Goal: Transaction & Acquisition: Purchase product/service

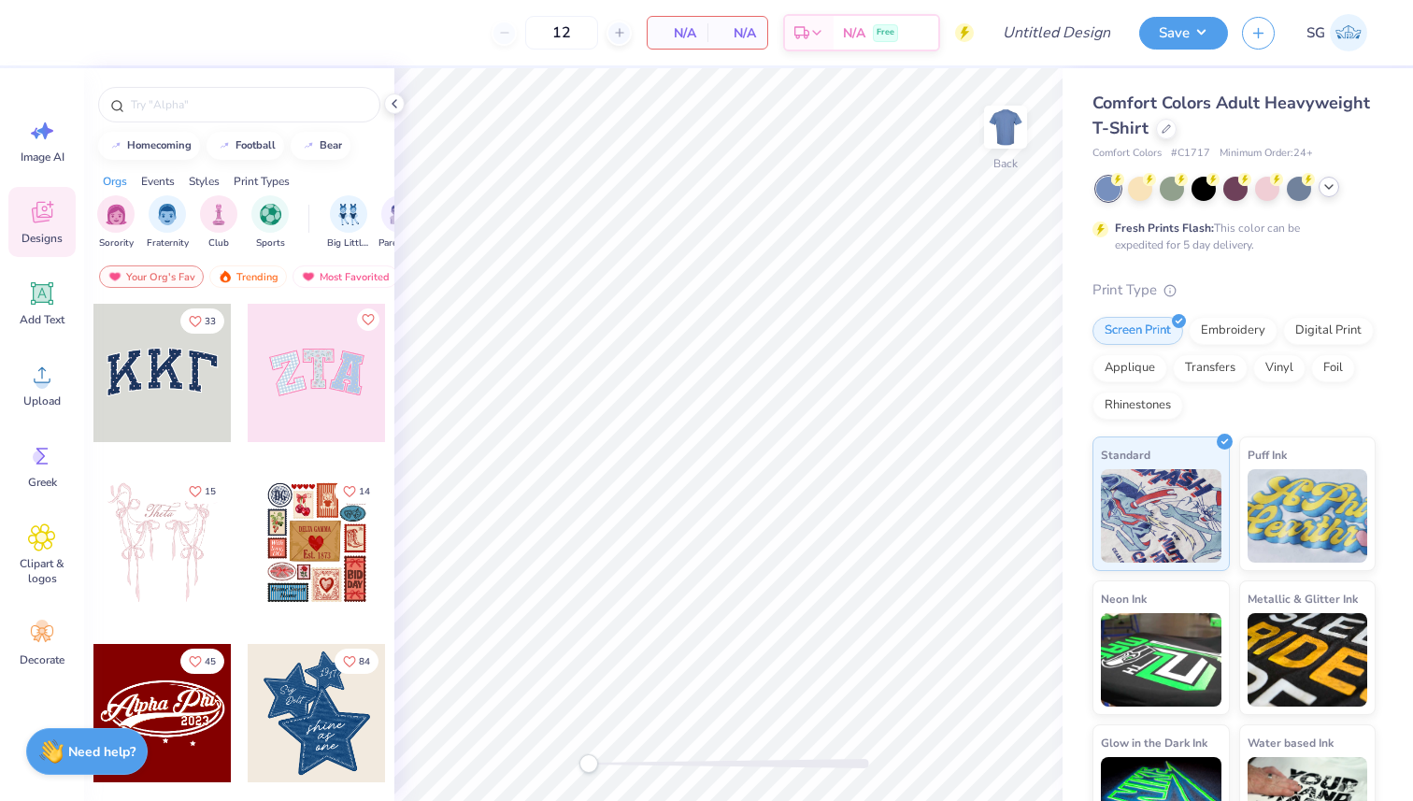
click at [1333, 186] on icon at bounding box center [1328, 186] width 15 height 15
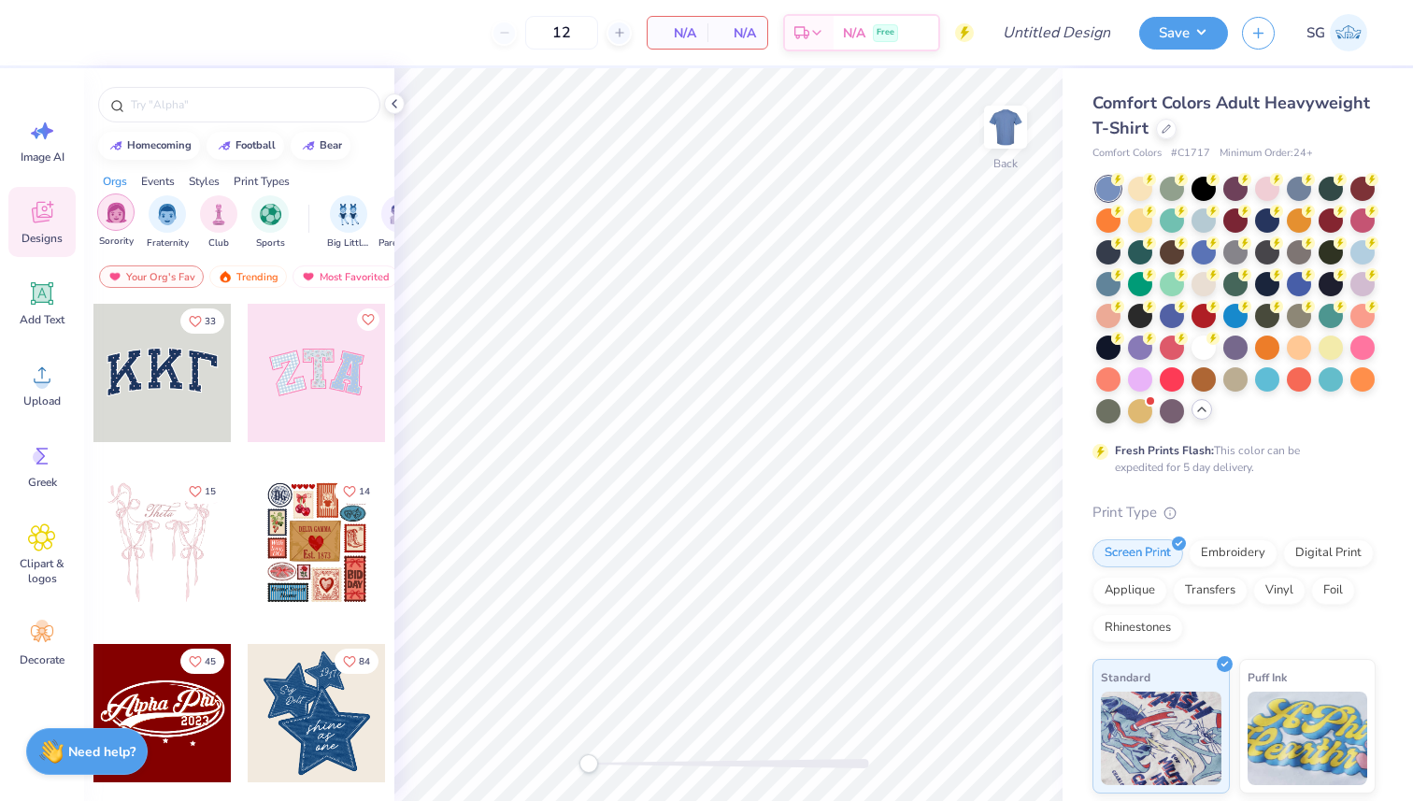
click at [121, 222] on img "filter for Sorority" at bounding box center [116, 212] width 21 height 21
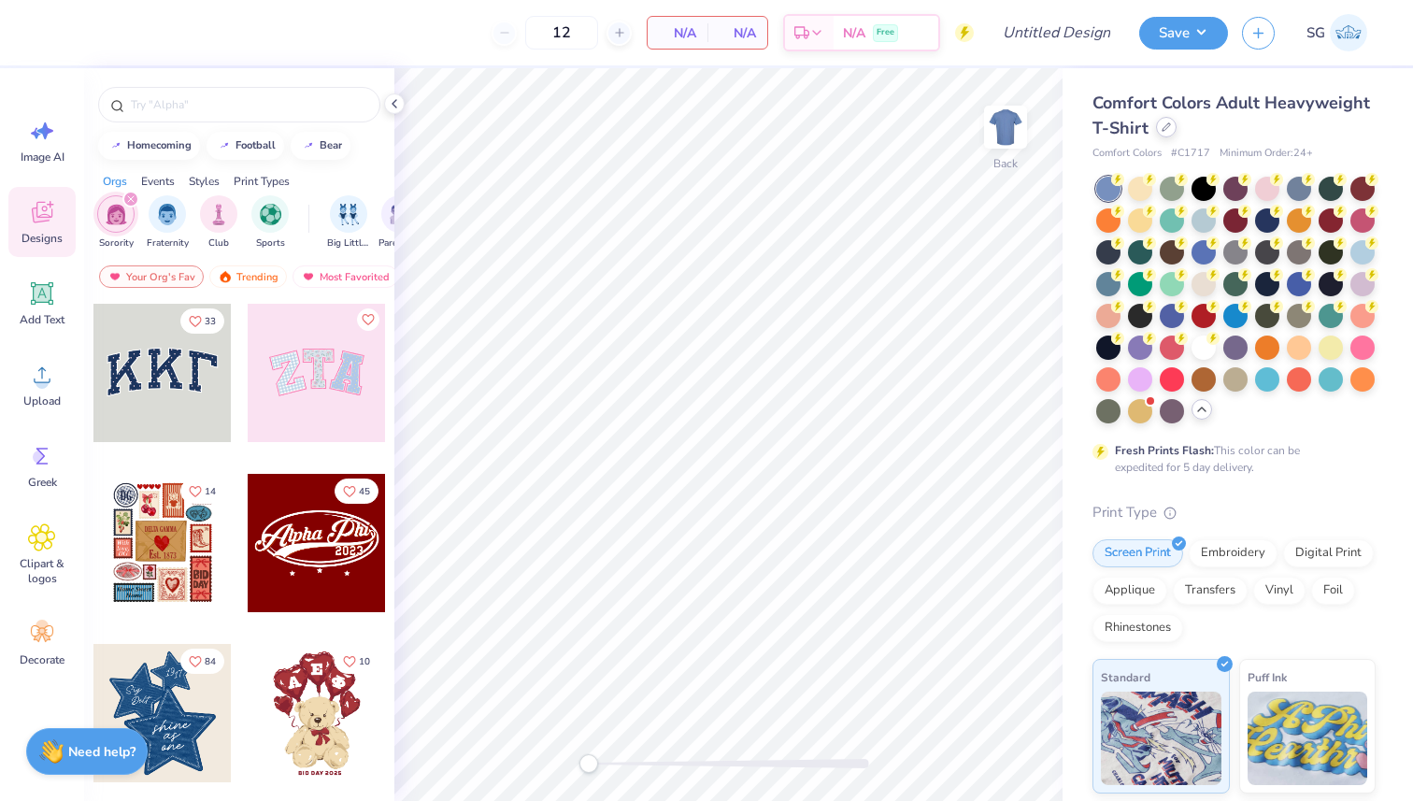
click at [1160, 132] on div at bounding box center [1166, 127] width 21 height 21
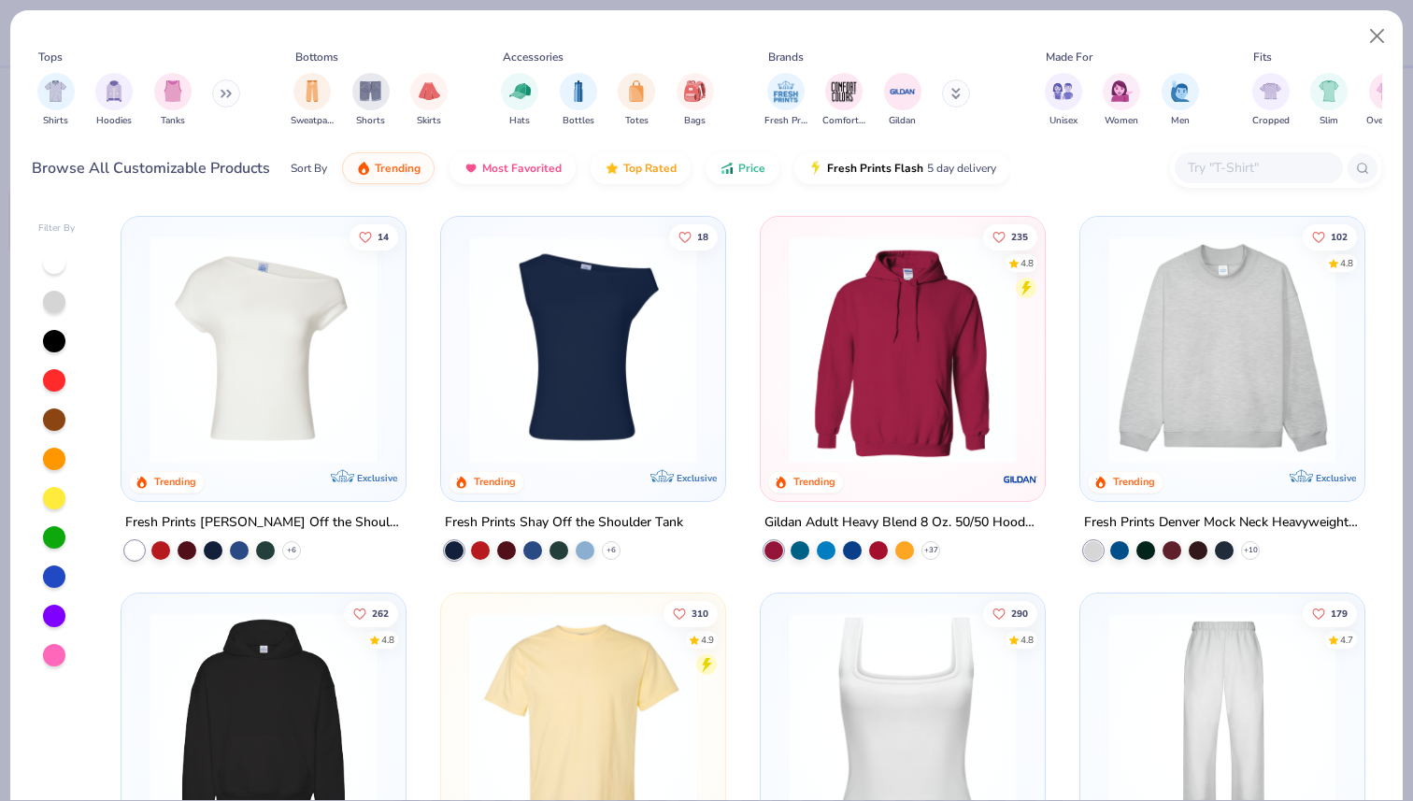
click at [230, 96] on icon at bounding box center [226, 93] width 11 height 9
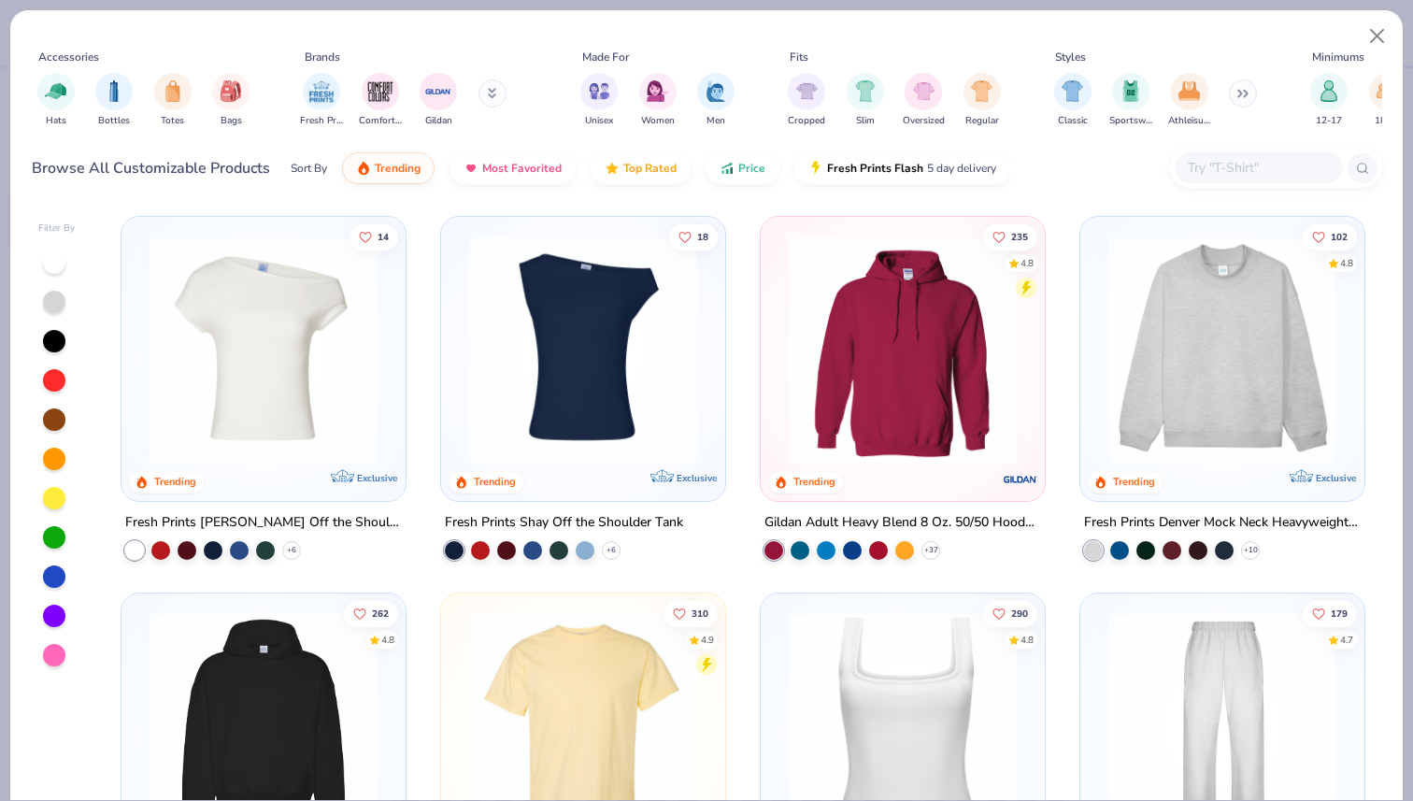
scroll to position [0, 776]
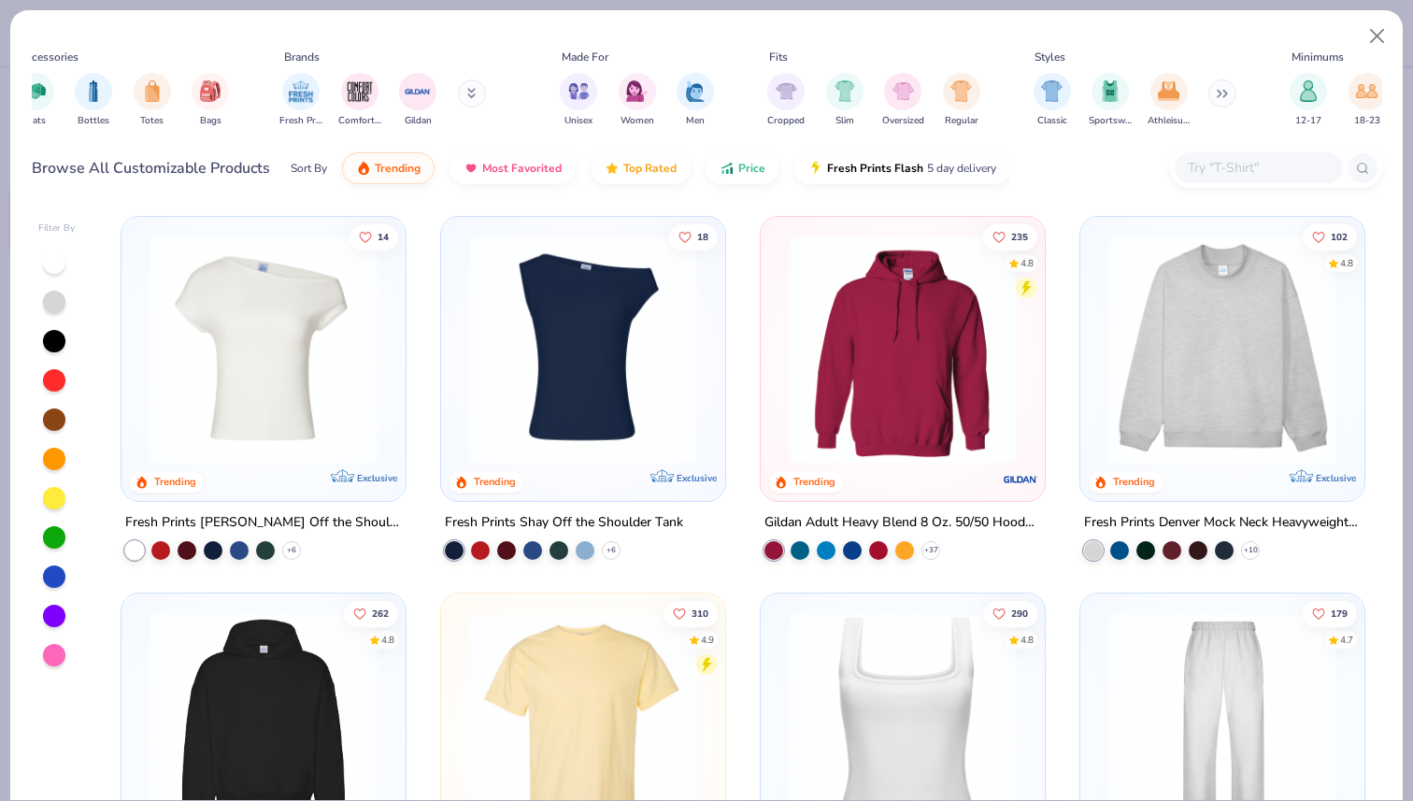
click at [1218, 88] on button at bounding box center [1222, 93] width 28 height 28
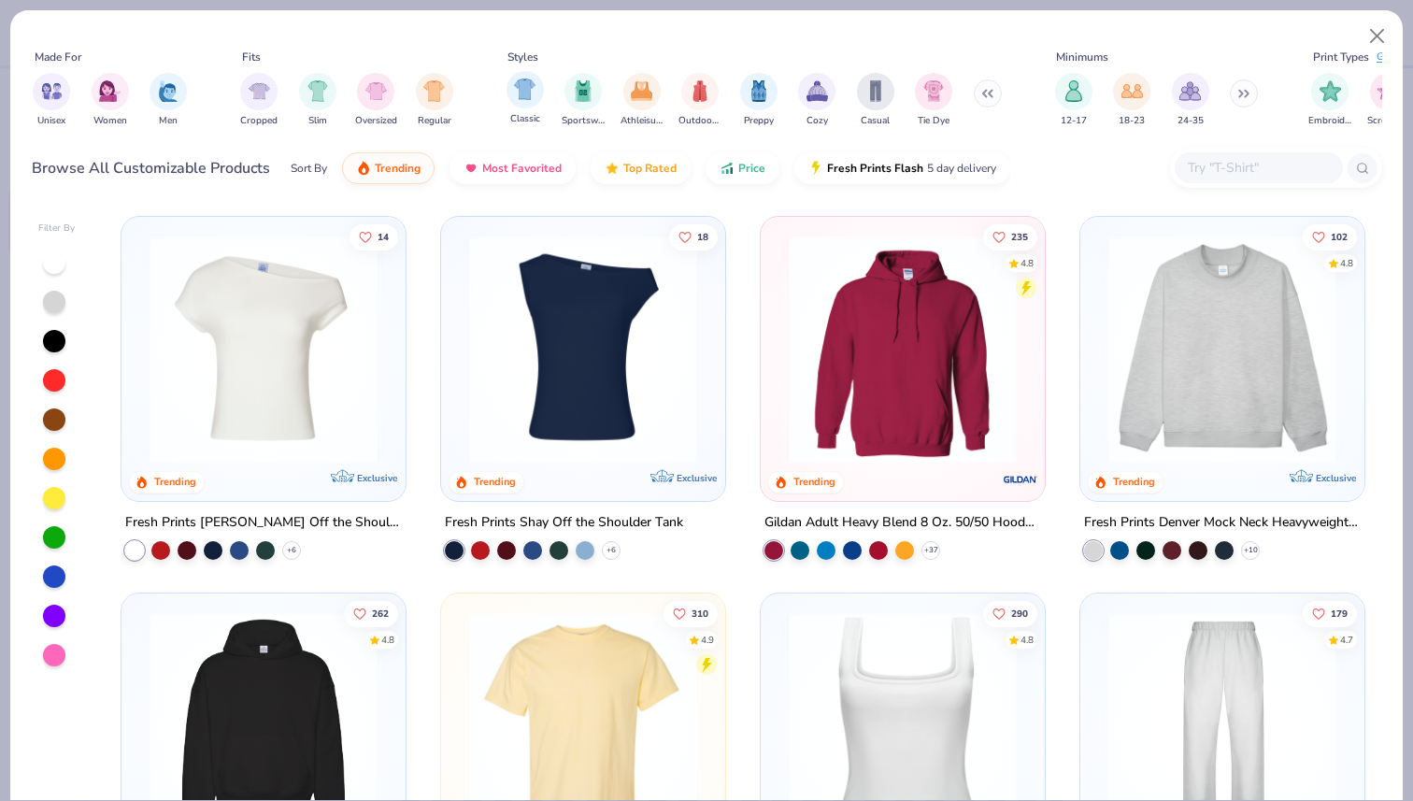
scroll to position [0, 1442]
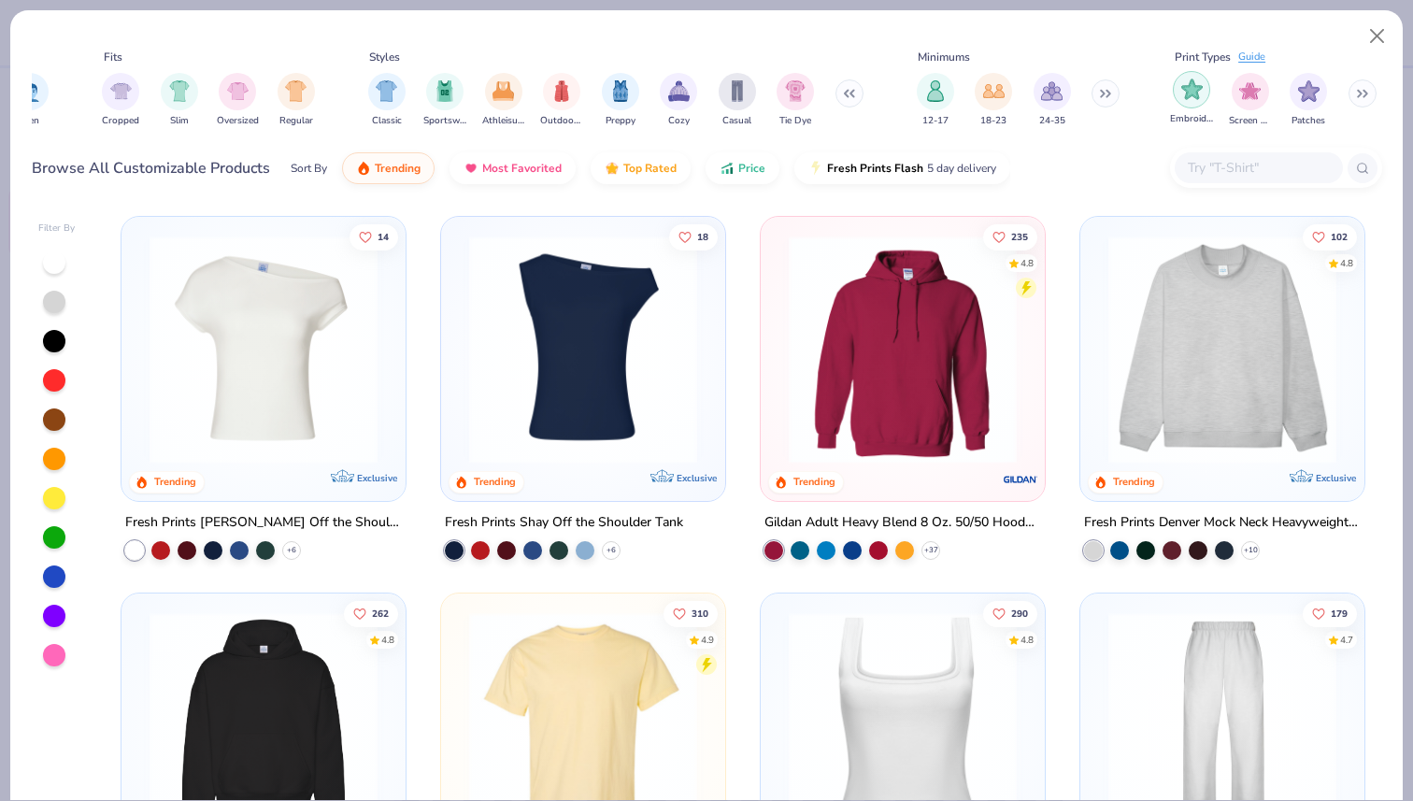
click at [1203, 99] on div "filter for Embroidery" at bounding box center [1191, 89] width 37 height 37
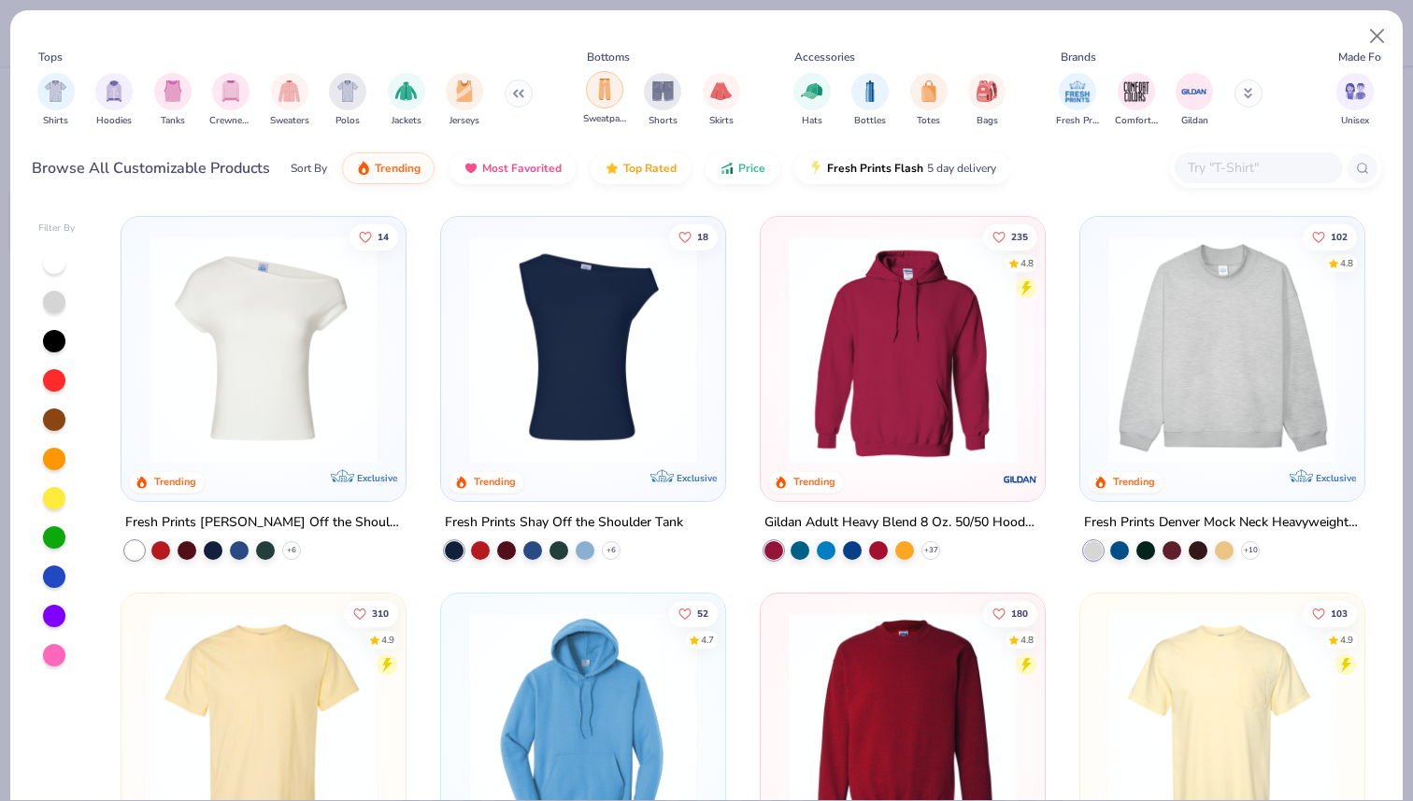
click at [601, 100] on div "filter for Sweatpants" at bounding box center [604, 89] width 37 height 37
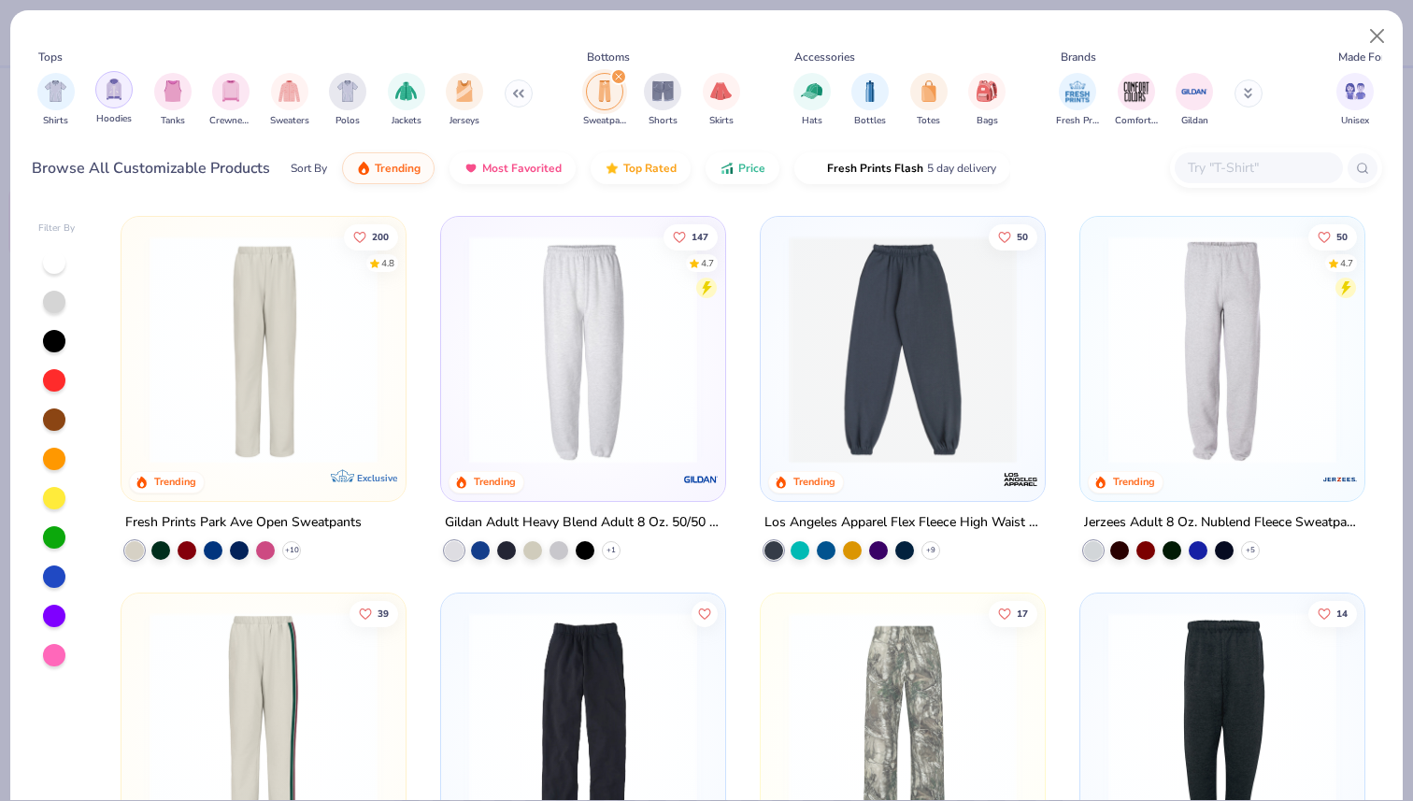
click at [126, 92] on div "filter for Hoodies" at bounding box center [113, 89] width 37 height 37
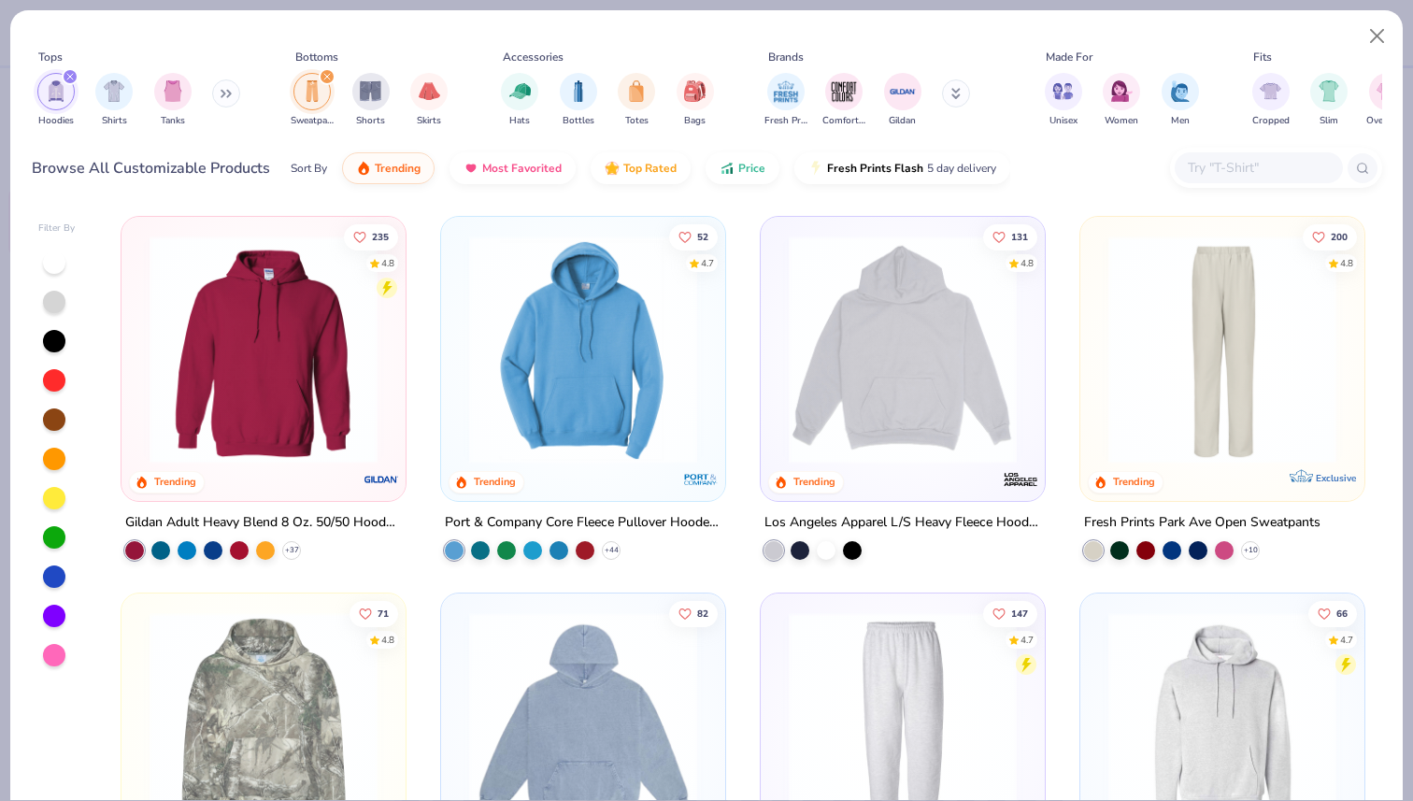
click at [332, 379] on img at bounding box center [263, 349] width 247 height 228
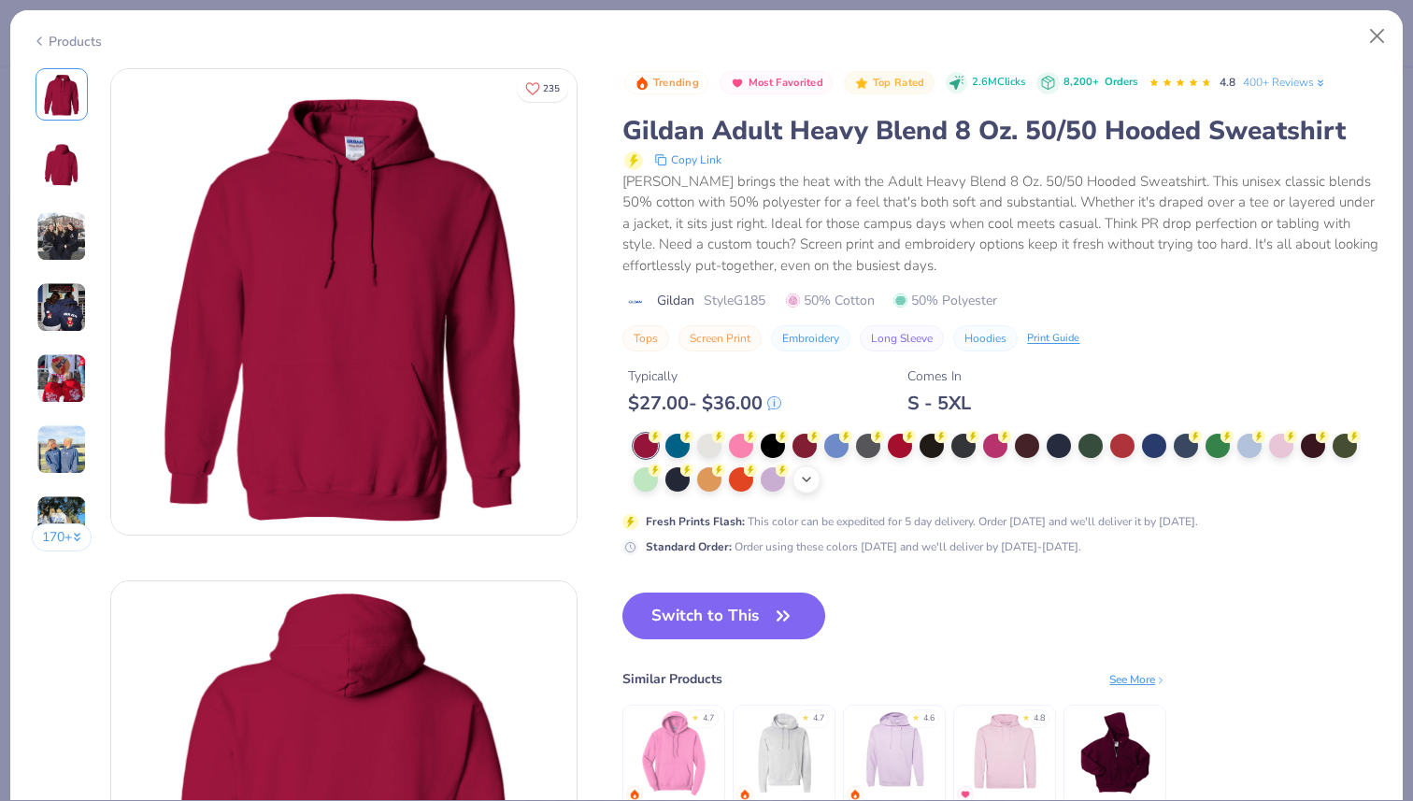
click at [808, 475] on icon at bounding box center [806, 479] width 15 height 15
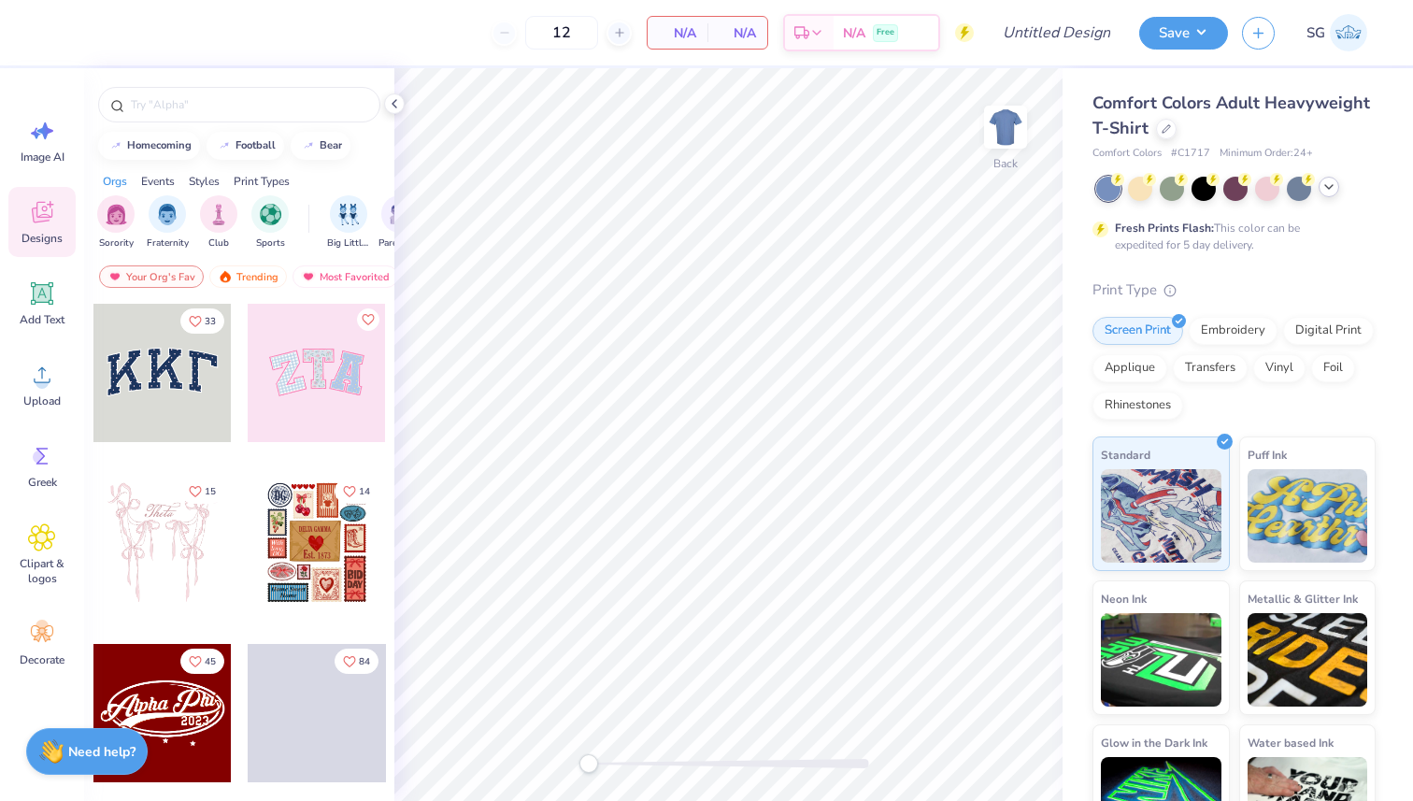
click at [1325, 192] on icon at bounding box center [1328, 186] width 15 height 15
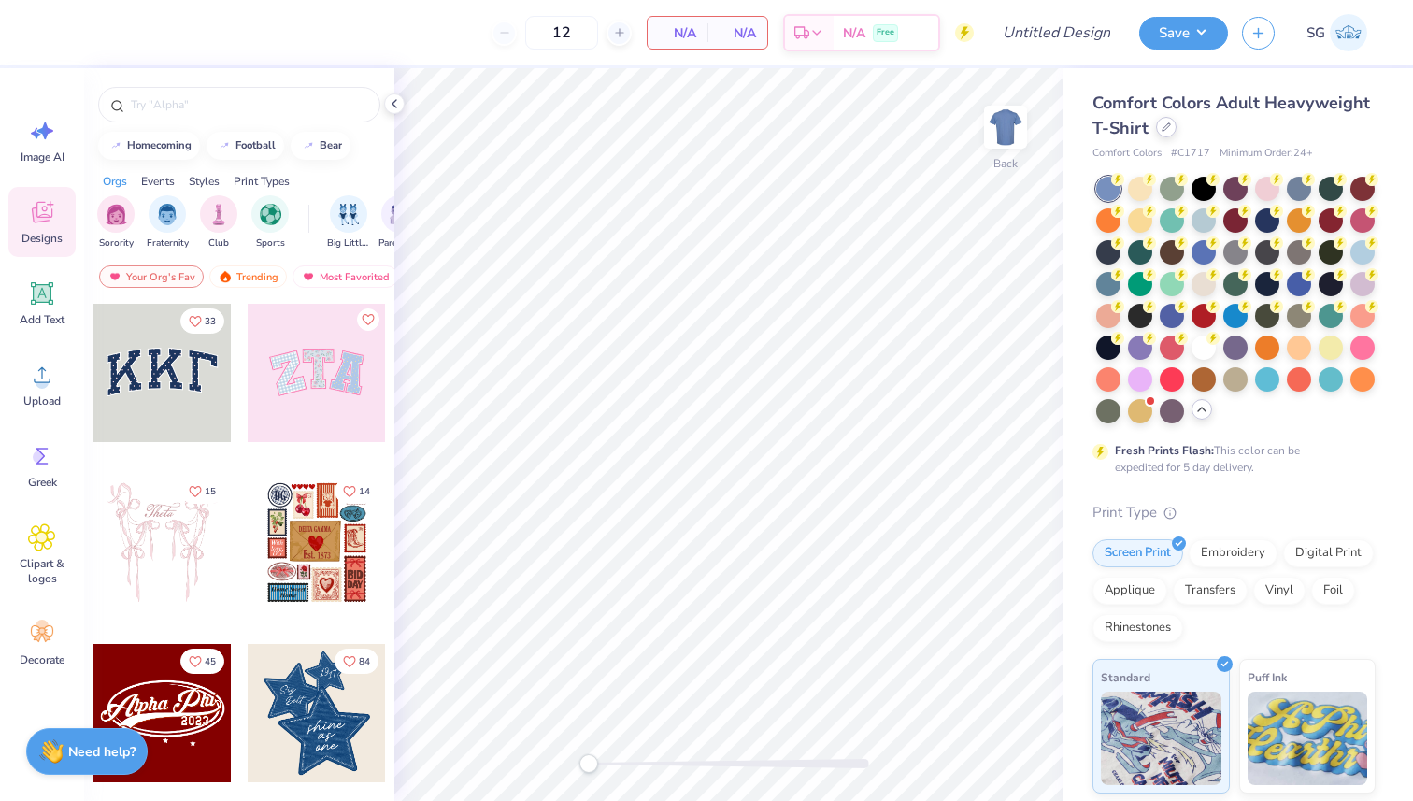
click at [1173, 132] on div at bounding box center [1166, 127] width 21 height 21
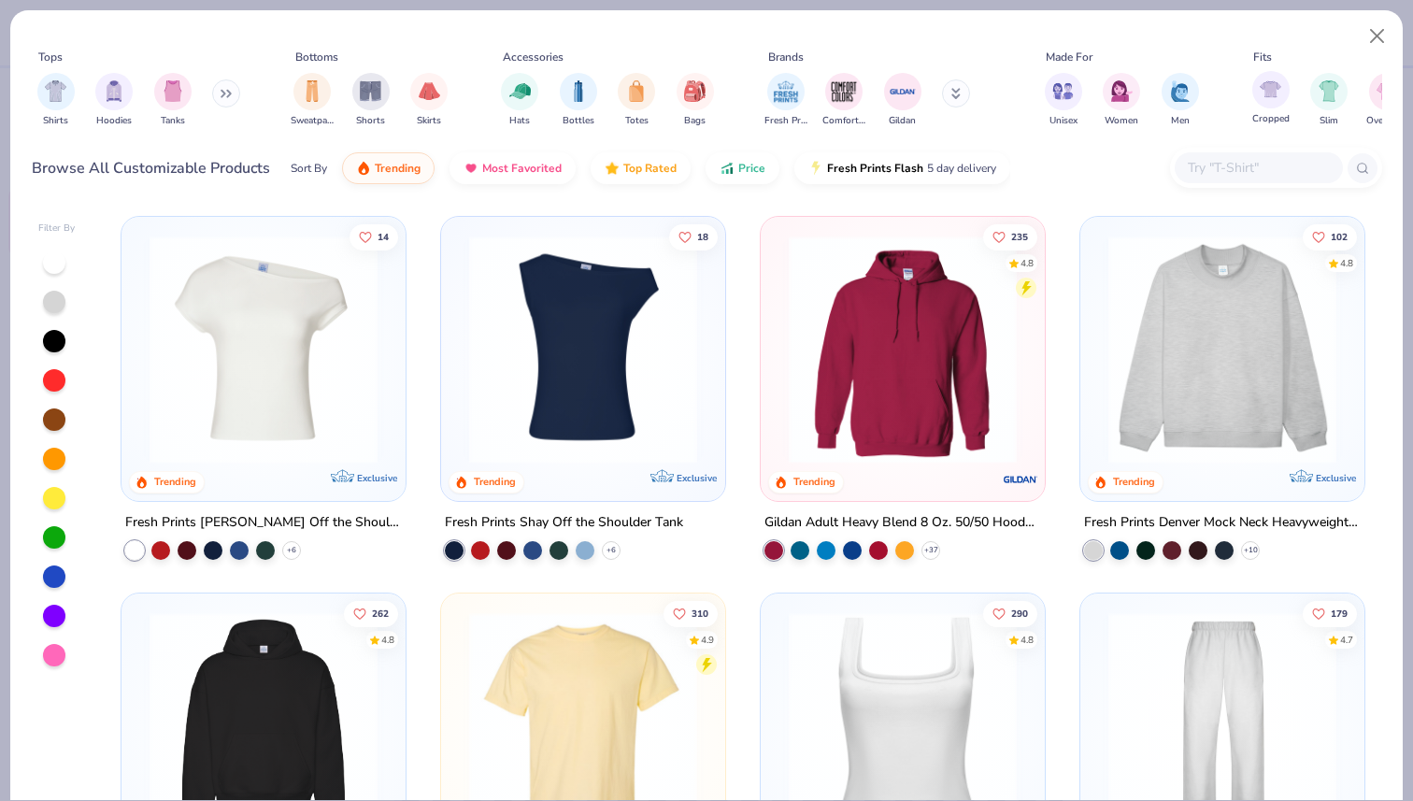
scroll to position [0, 858]
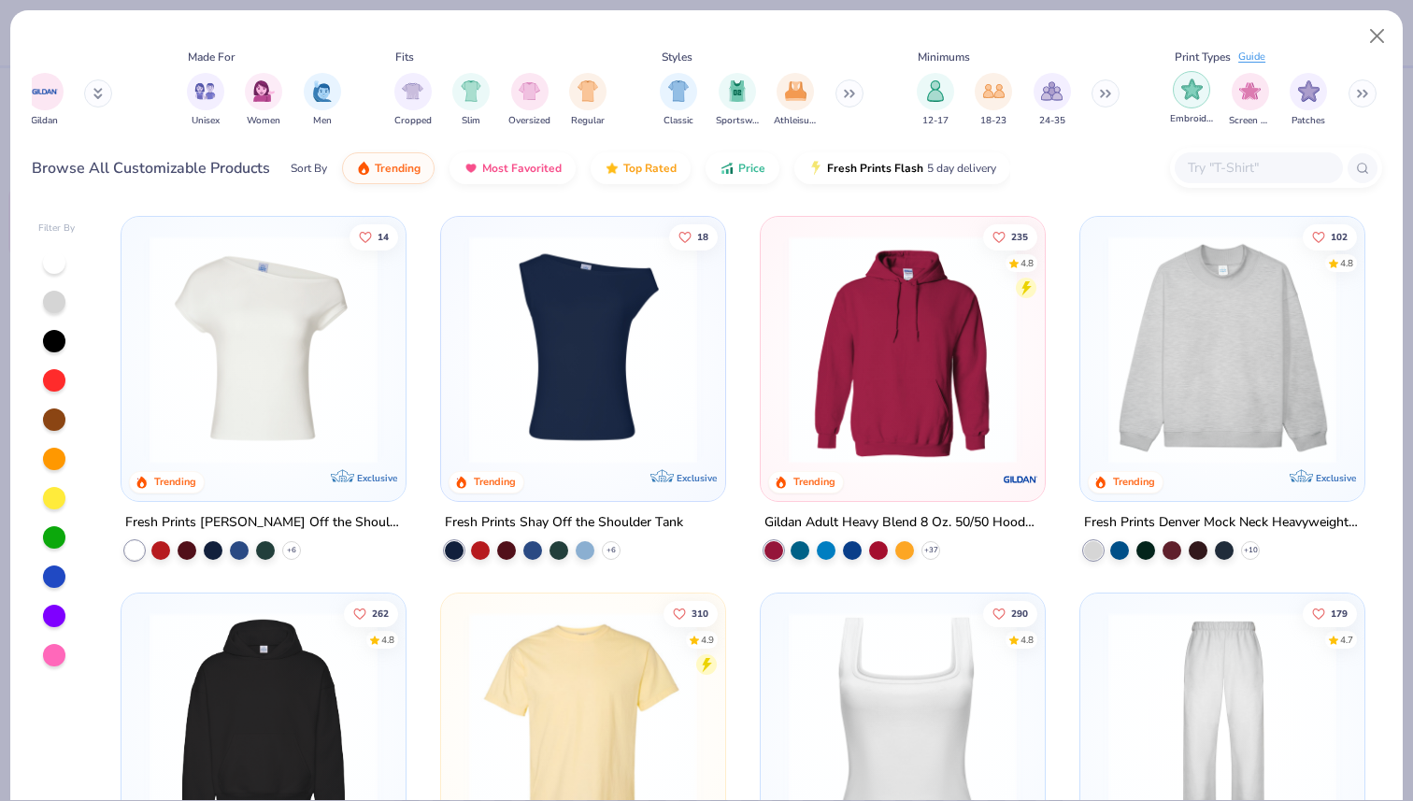
click at [1194, 96] on img "filter for Embroidery" at bounding box center [1191, 88] width 21 height 21
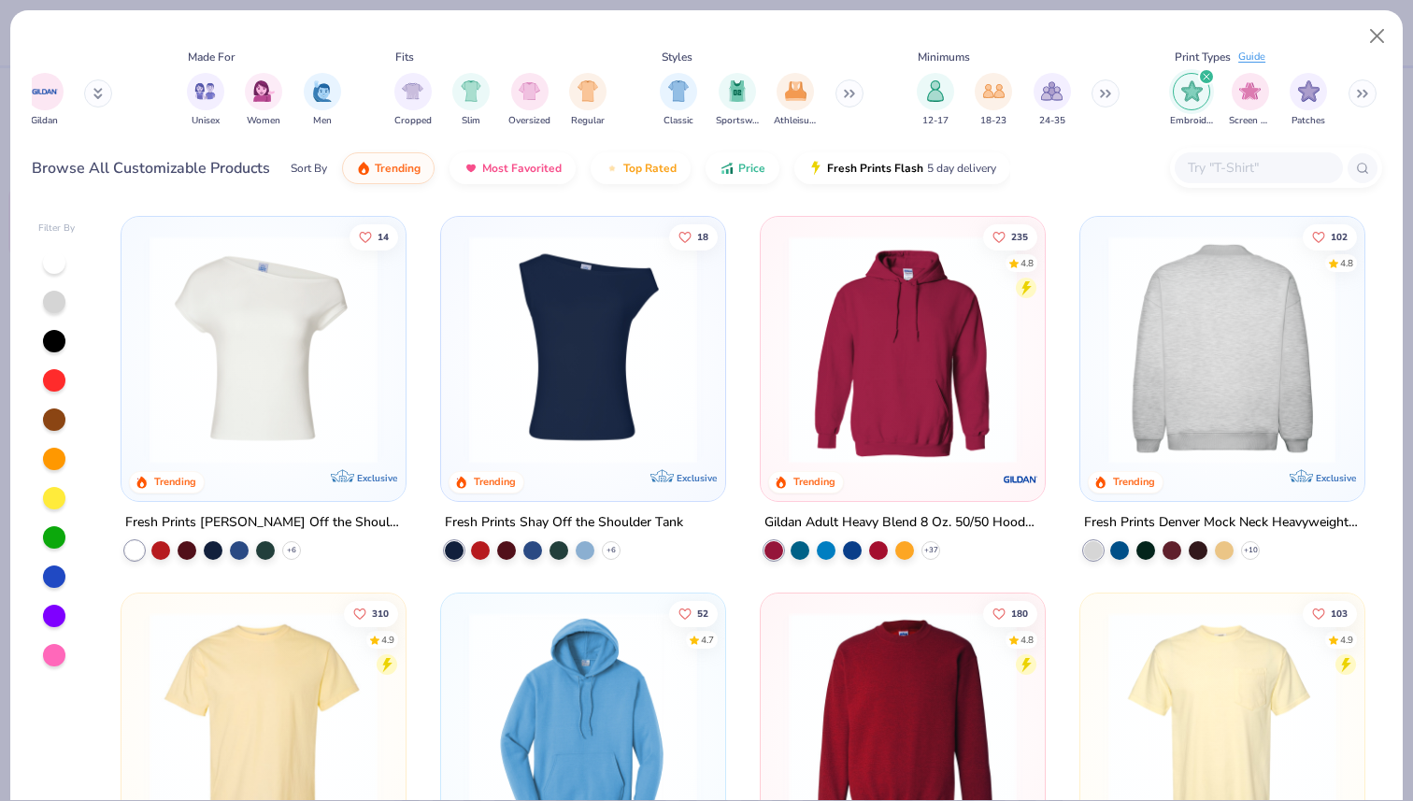
click at [1195, 344] on img at bounding box center [1221, 349] width 247 height 228
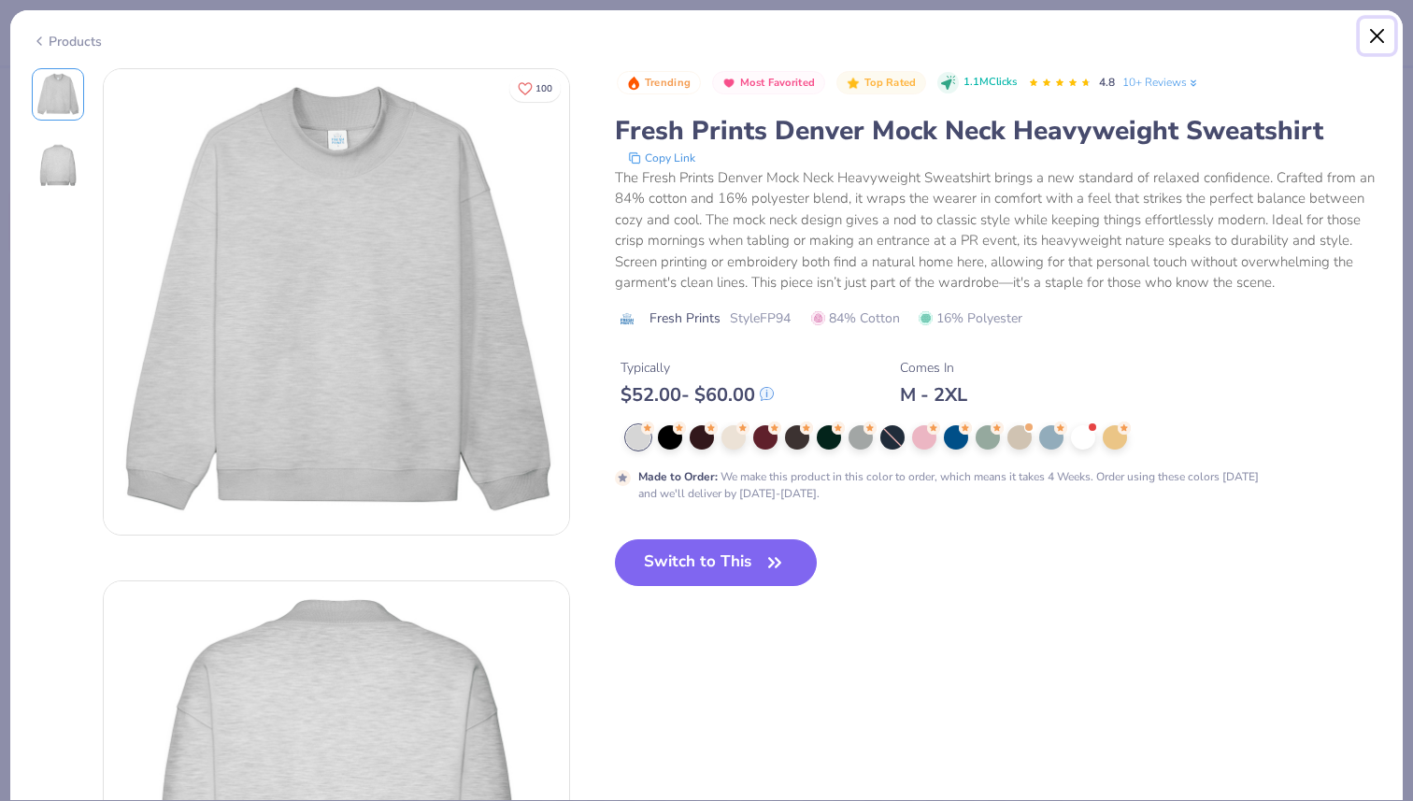
click at [1375, 36] on button "Close" at bounding box center [1378, 37] width 36 height 36
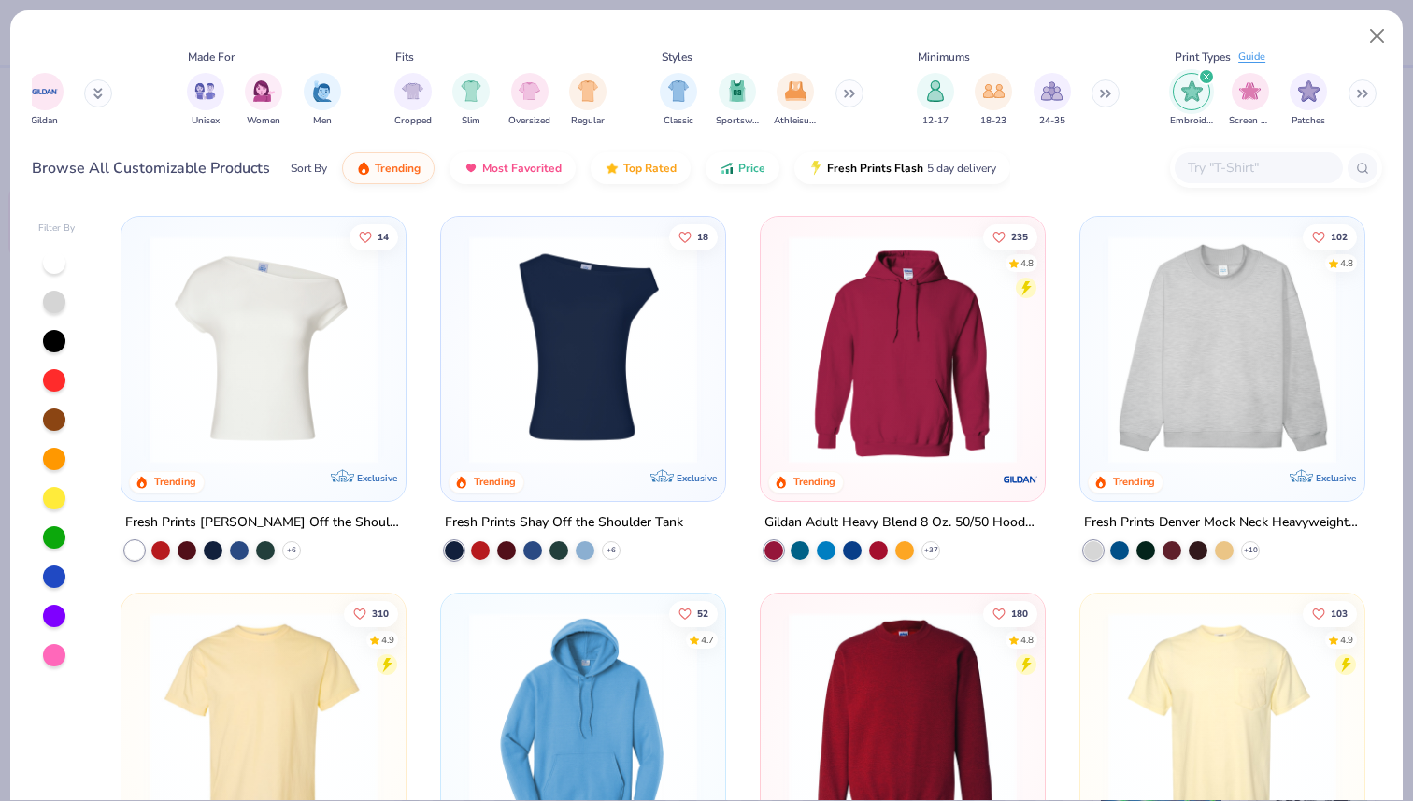
click at [863, 364] on div "14 Trending Exclusive Fresh Prints Chloe Off the Shoulder Top + 6 18 Trending E…" at bounding box center [743, 502] width 1278 height 593
click at [863, 364] on img at bounding box center [902, 349] width 247 height 228
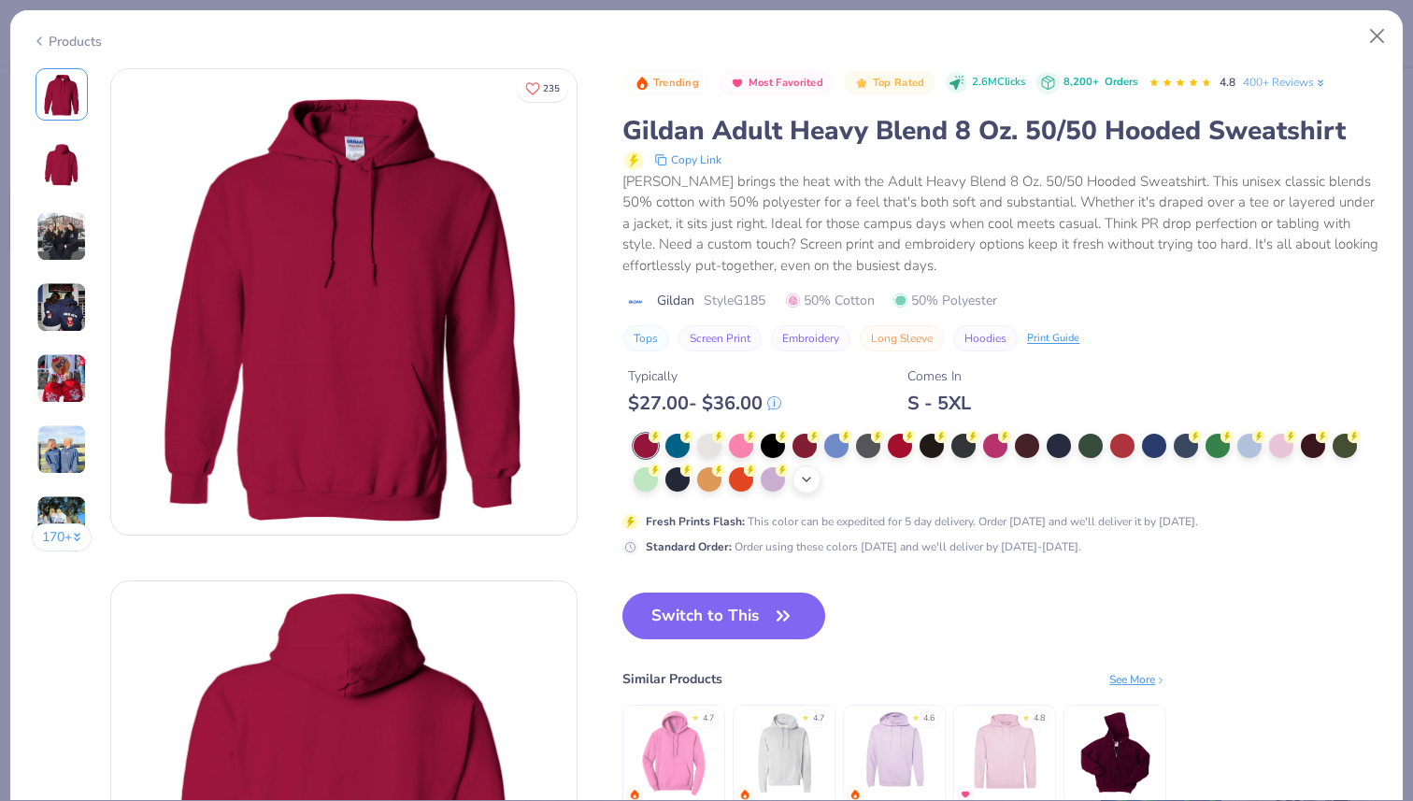
click at [798, 479] on div "+ 15" at bounding box center [806, 479] width 28 height 28
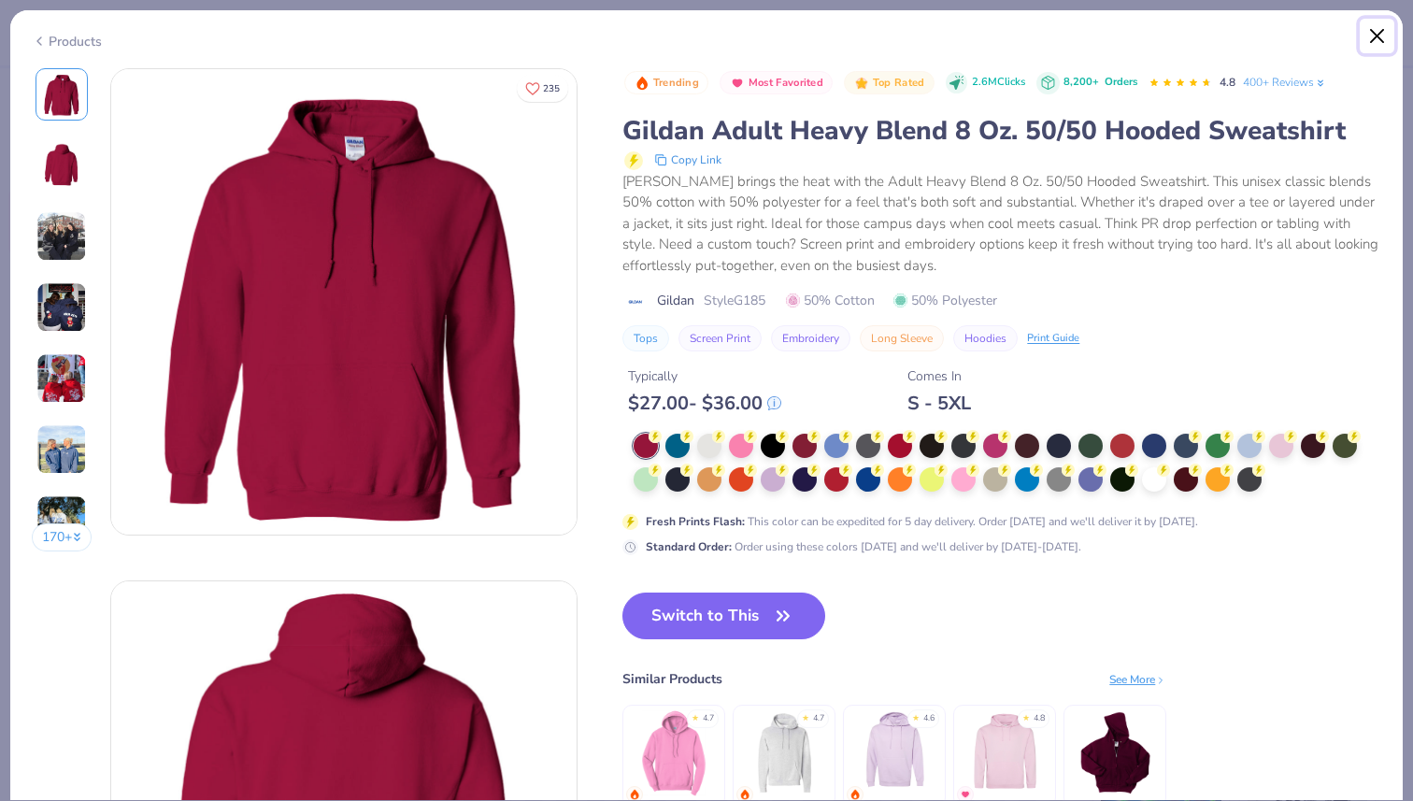
click at [1386, 38] on button "Close" at bounding box center [1378, 37] width 36 height 36
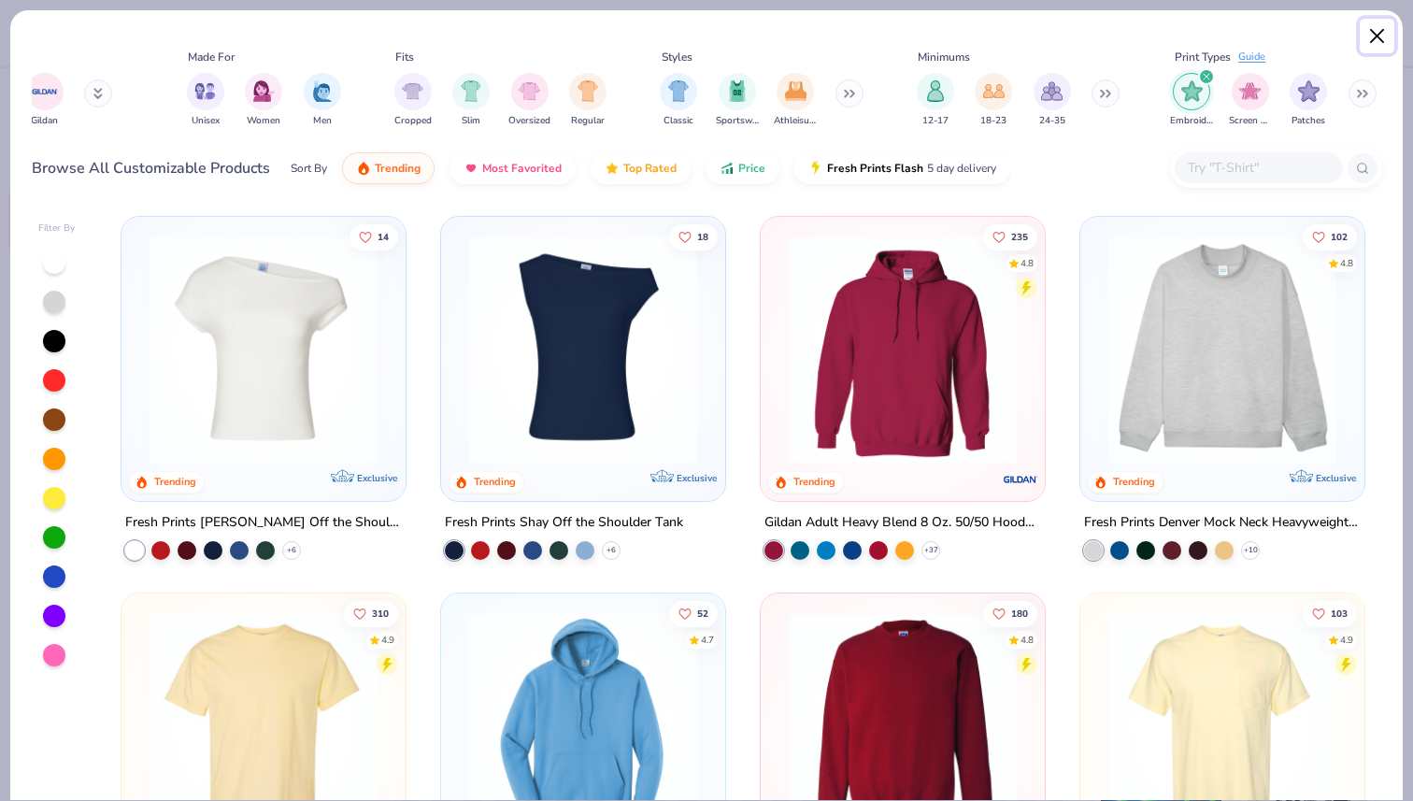
click at [1381, 36] on button "Close" at bounding box center [1378, 37] width 36 height 36
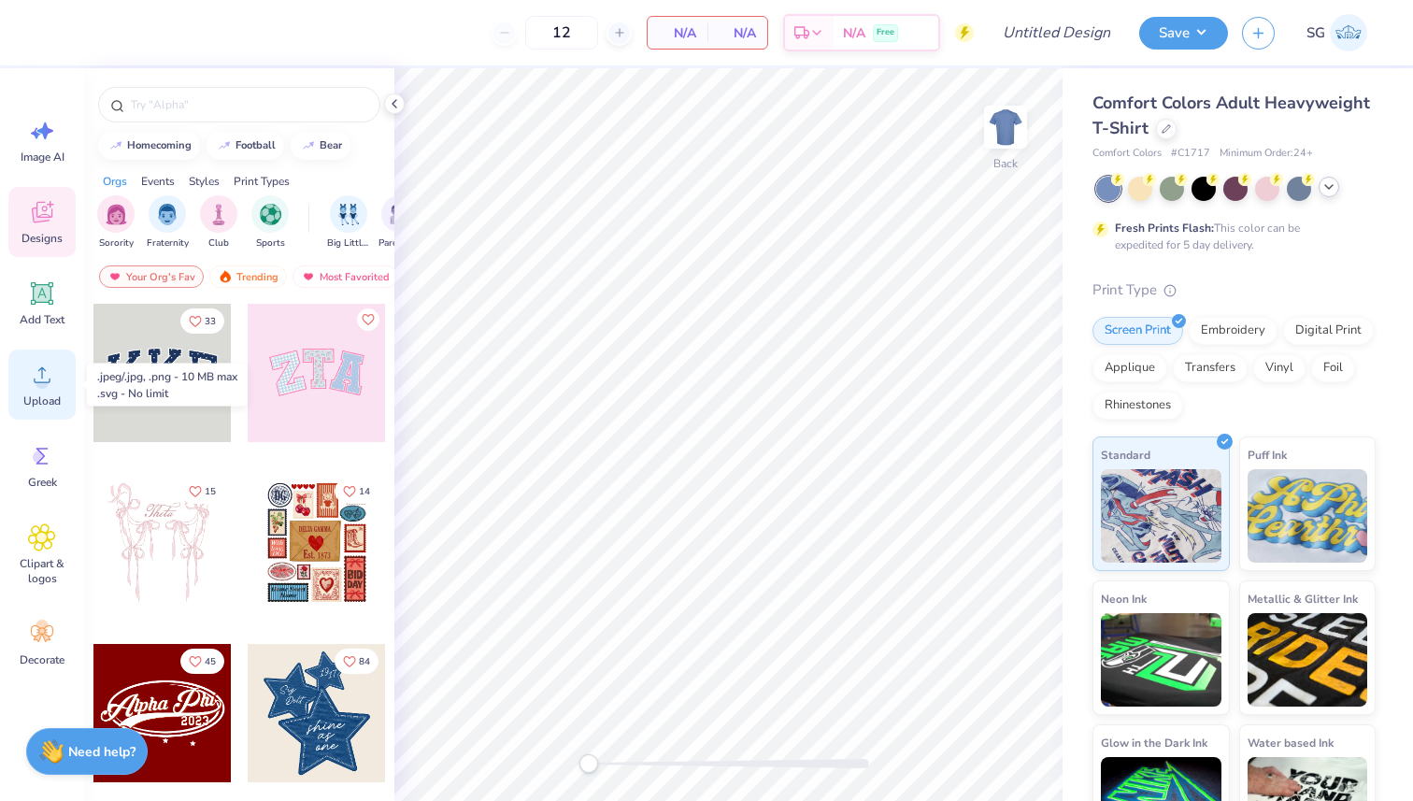
click at [40, 391] on div "Upload" at bounding box center [41, 384] width 67 height 70
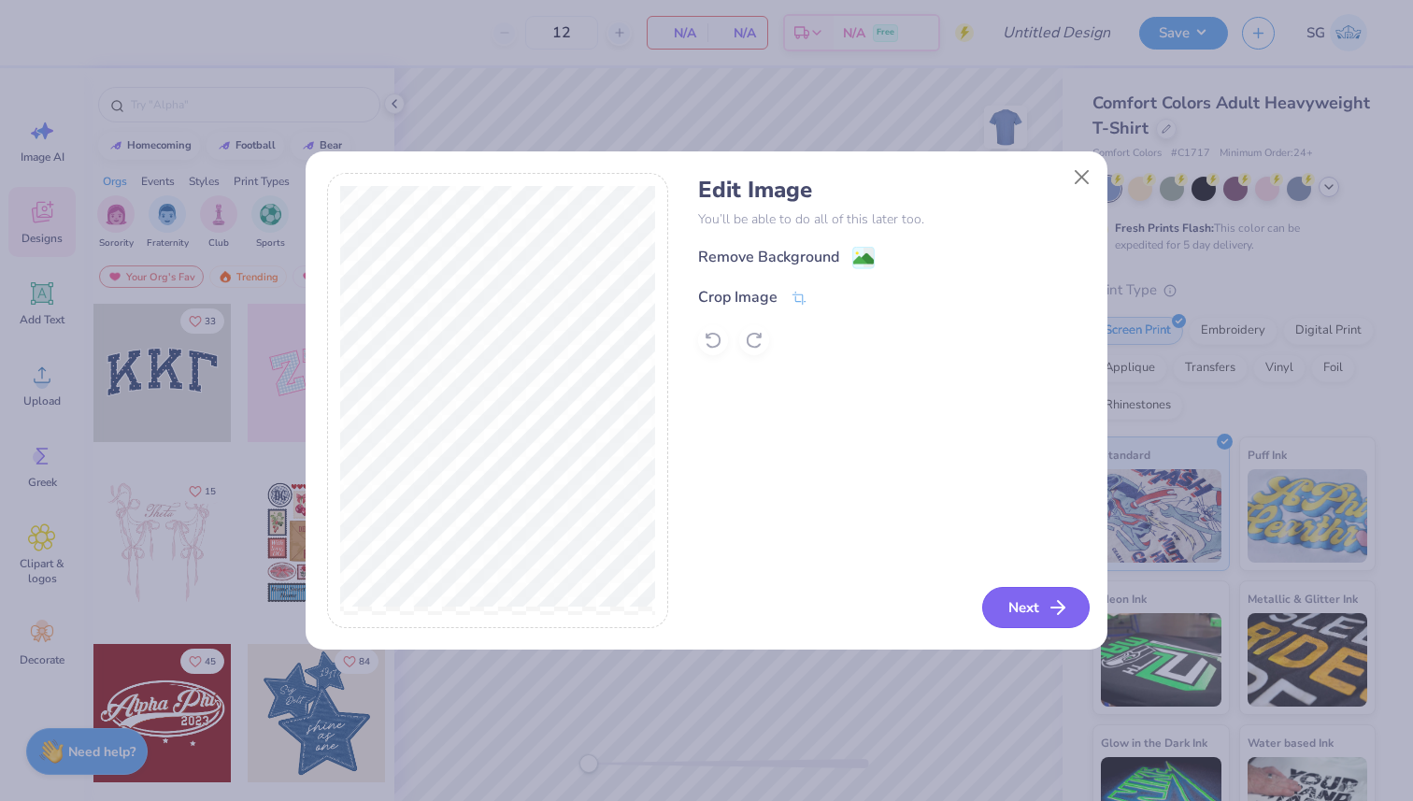
click at [1018, 612] on button "Next" at bounding box center [1035, 607] width 107 height 41
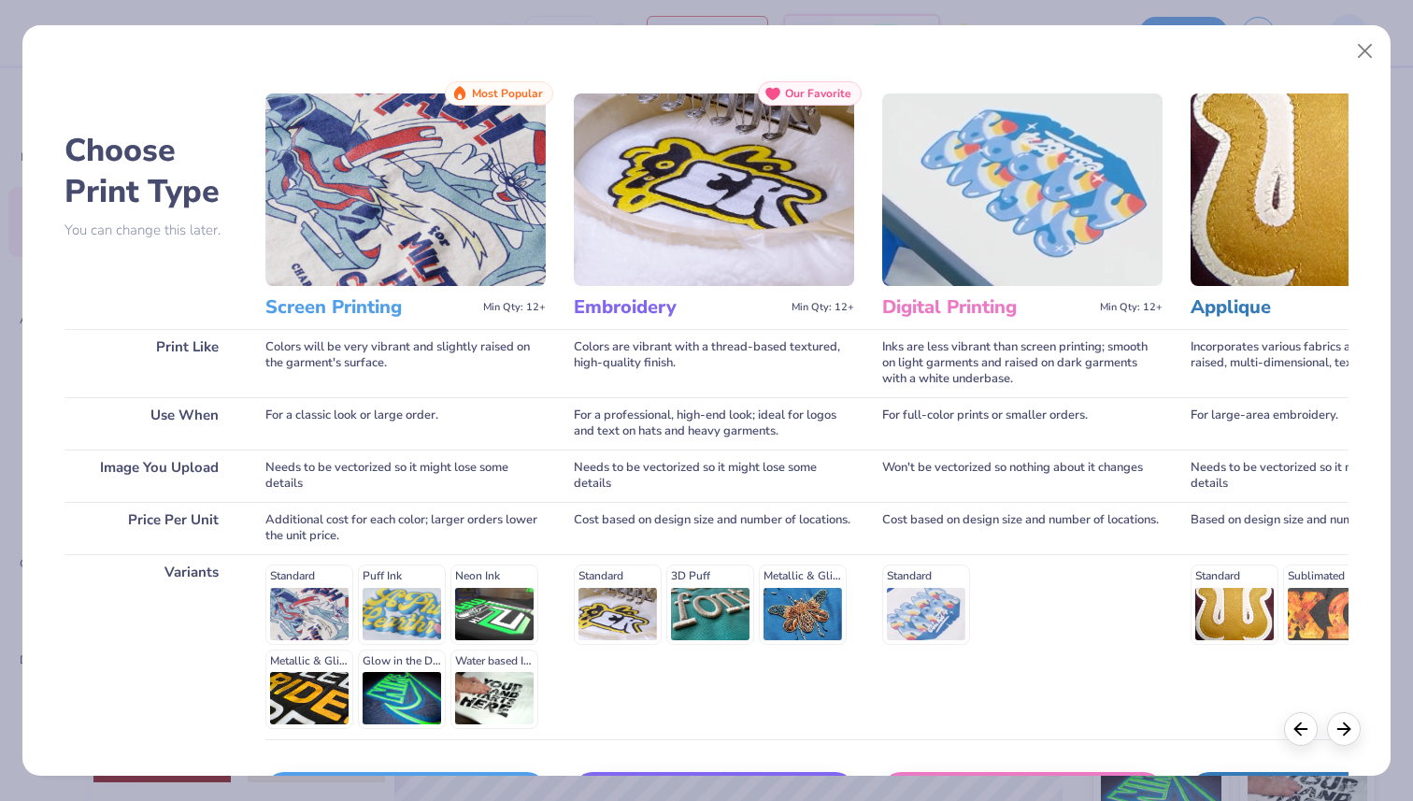
click at [639, 259] on img at bounding box center [714, 189] width 280 height 192
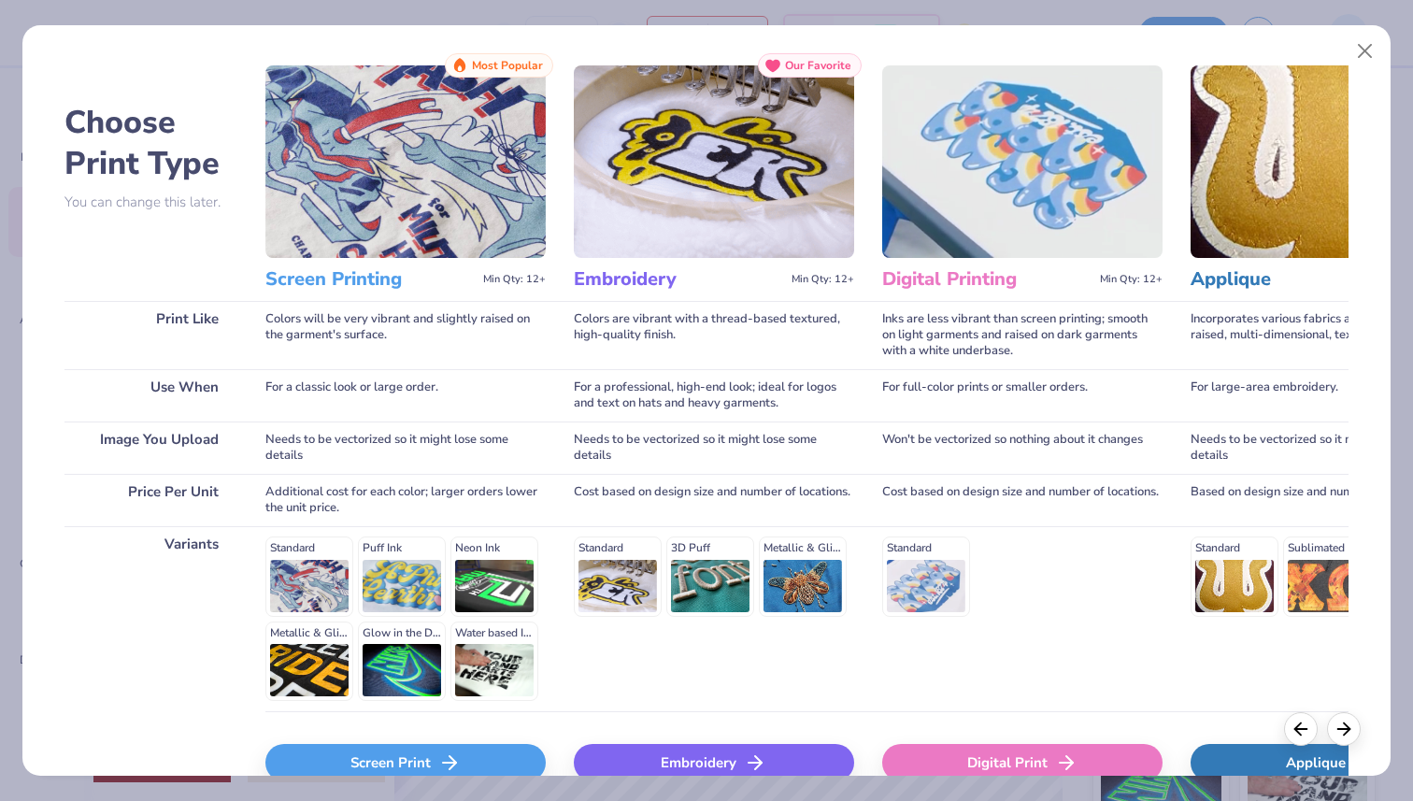
click at [626, 551] on div "Standard 3D Puff Metallic & Glitter" at bounding box center [714, 575] width 280 height 79
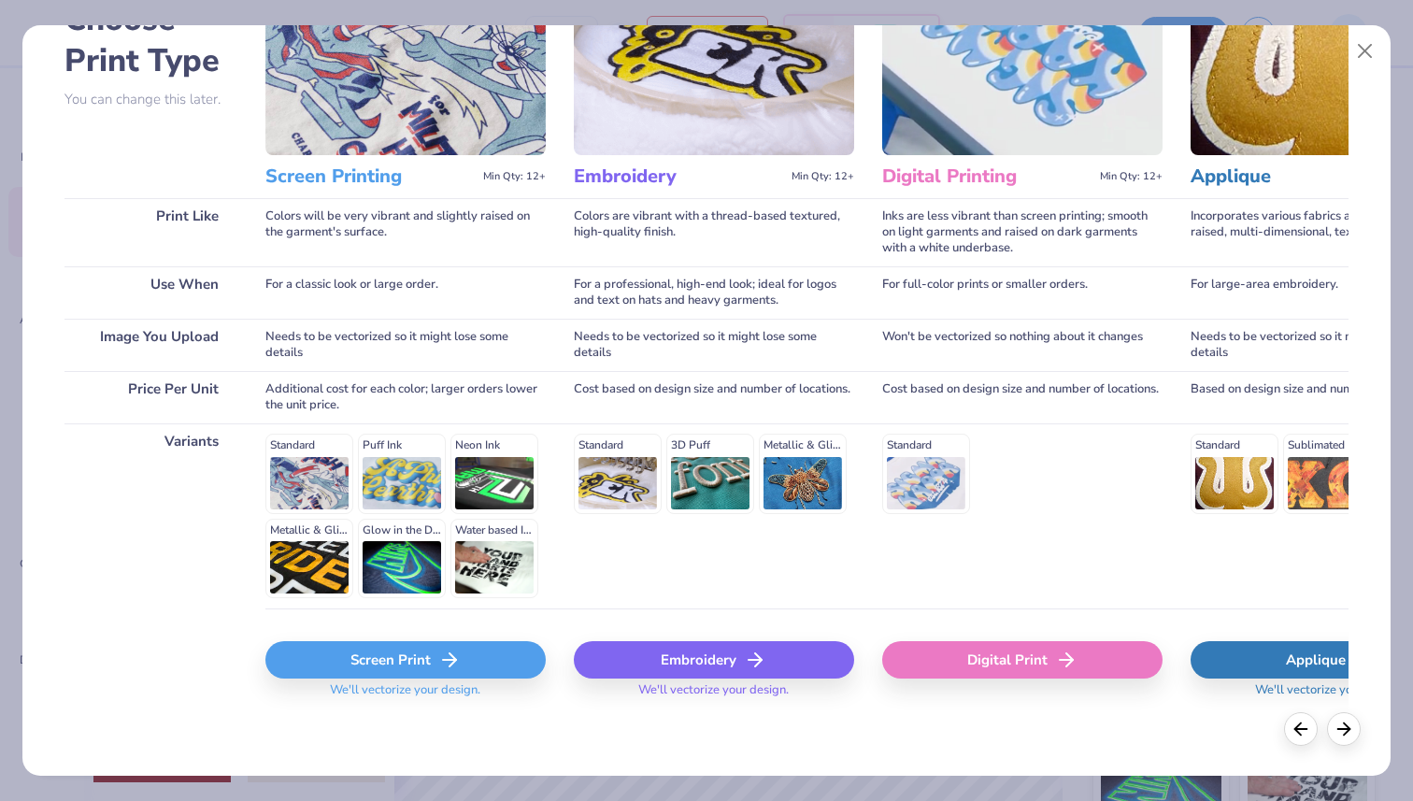
click at [690, 654] on div "Embroidery" at bounding box center [714, 659] width 280 height 37
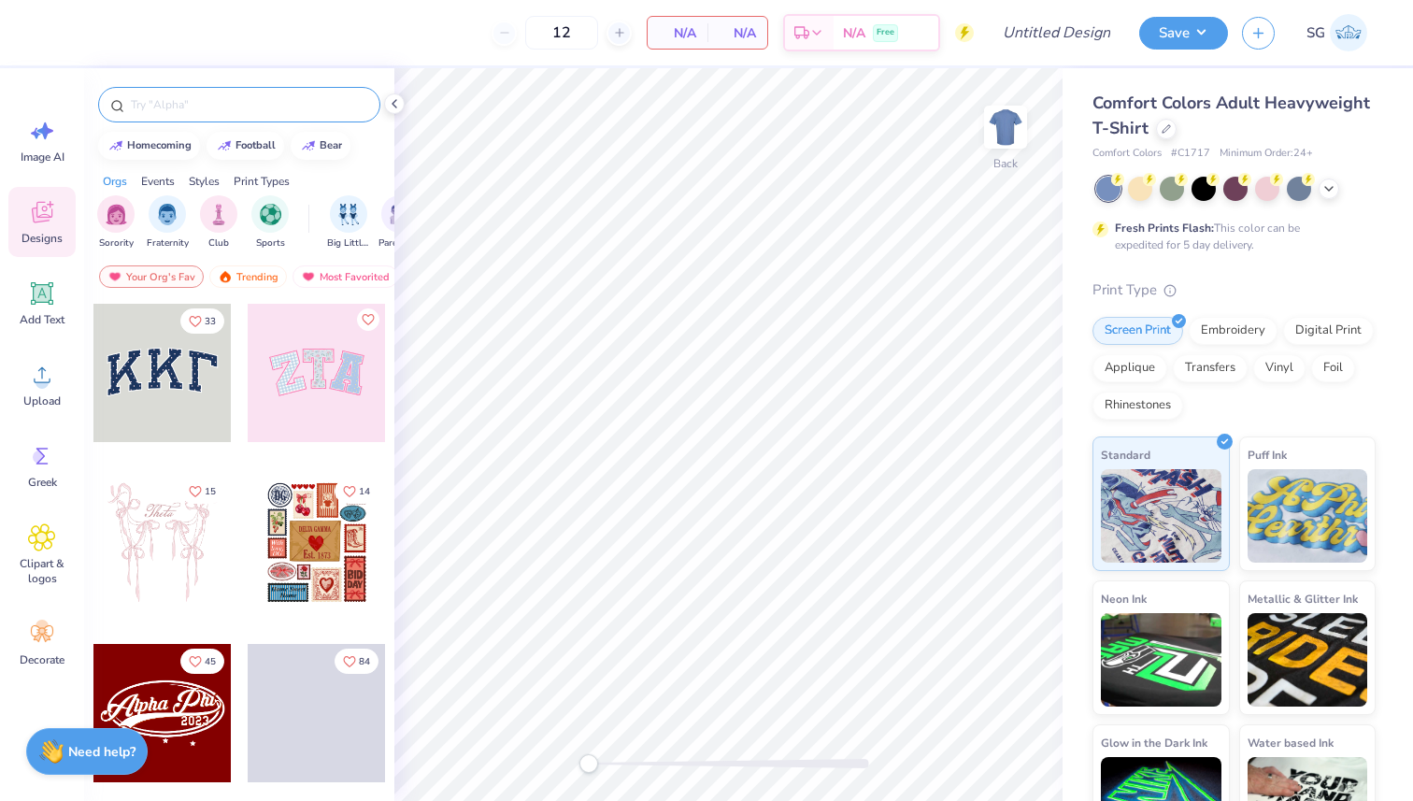
click at [291, 103] on input "text" at bounding box center [248, 104] width 239 height 19
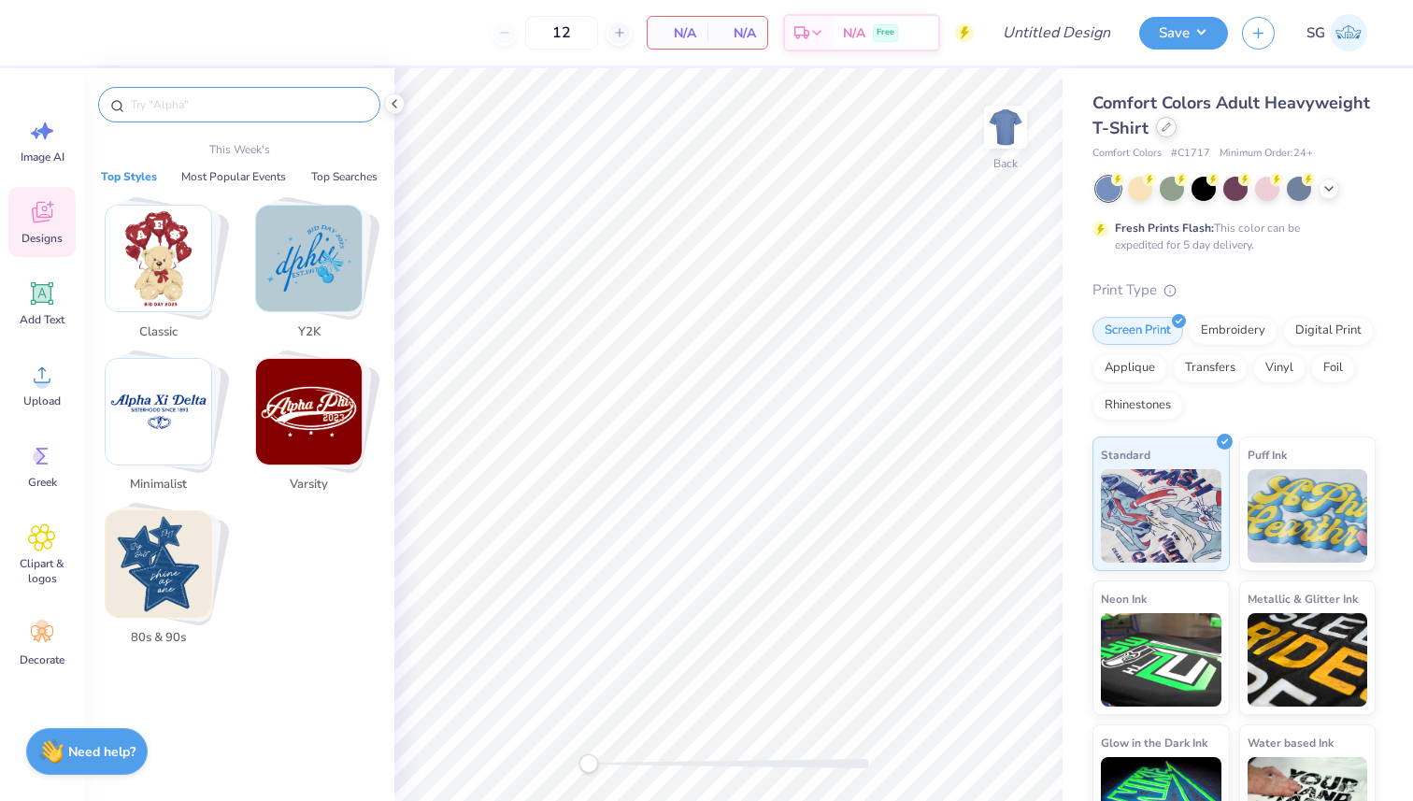
click at [1167, 126] on icon at bounding box center [1165, 126] width 7 height 7
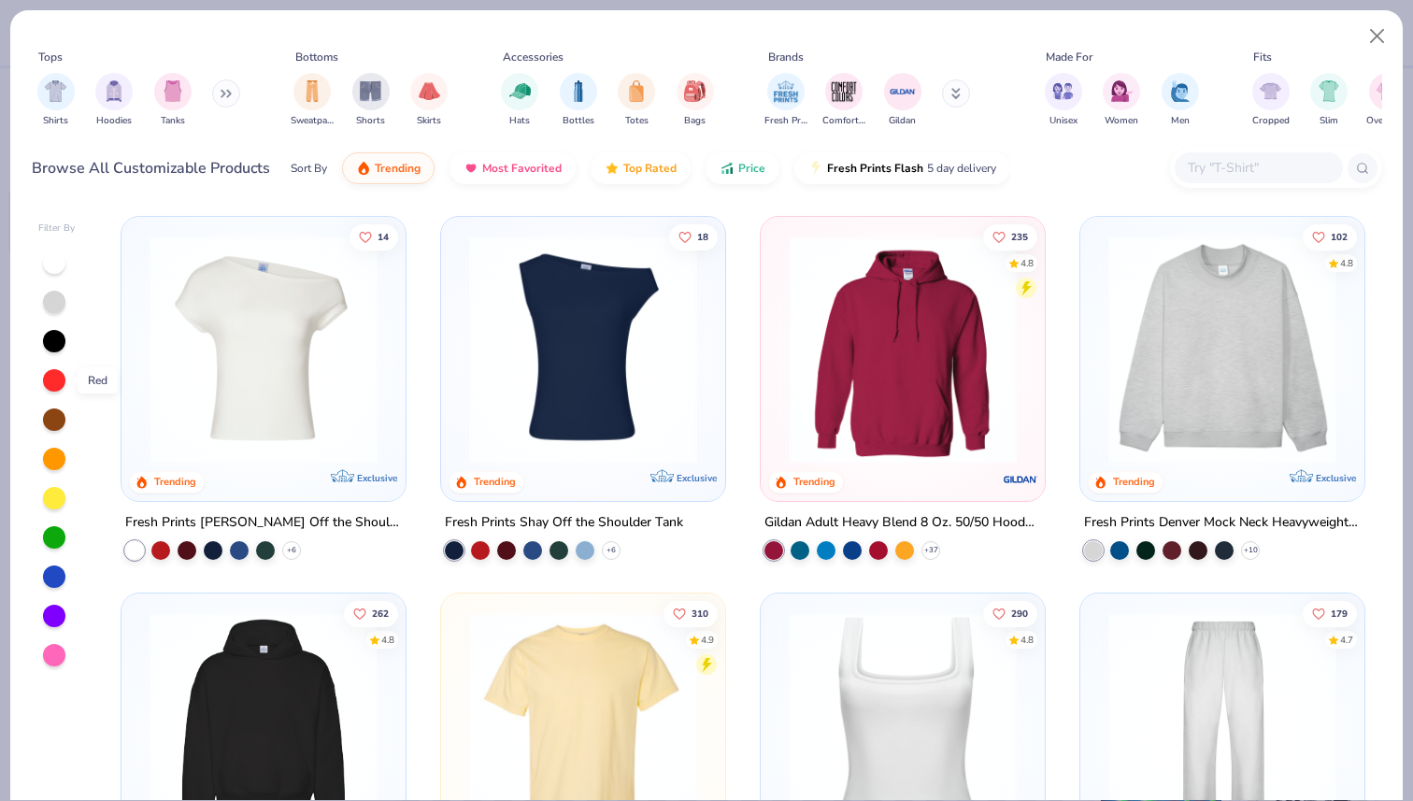
click at [54, 375] on div at bounding box center [54, 380] width 22 height 22
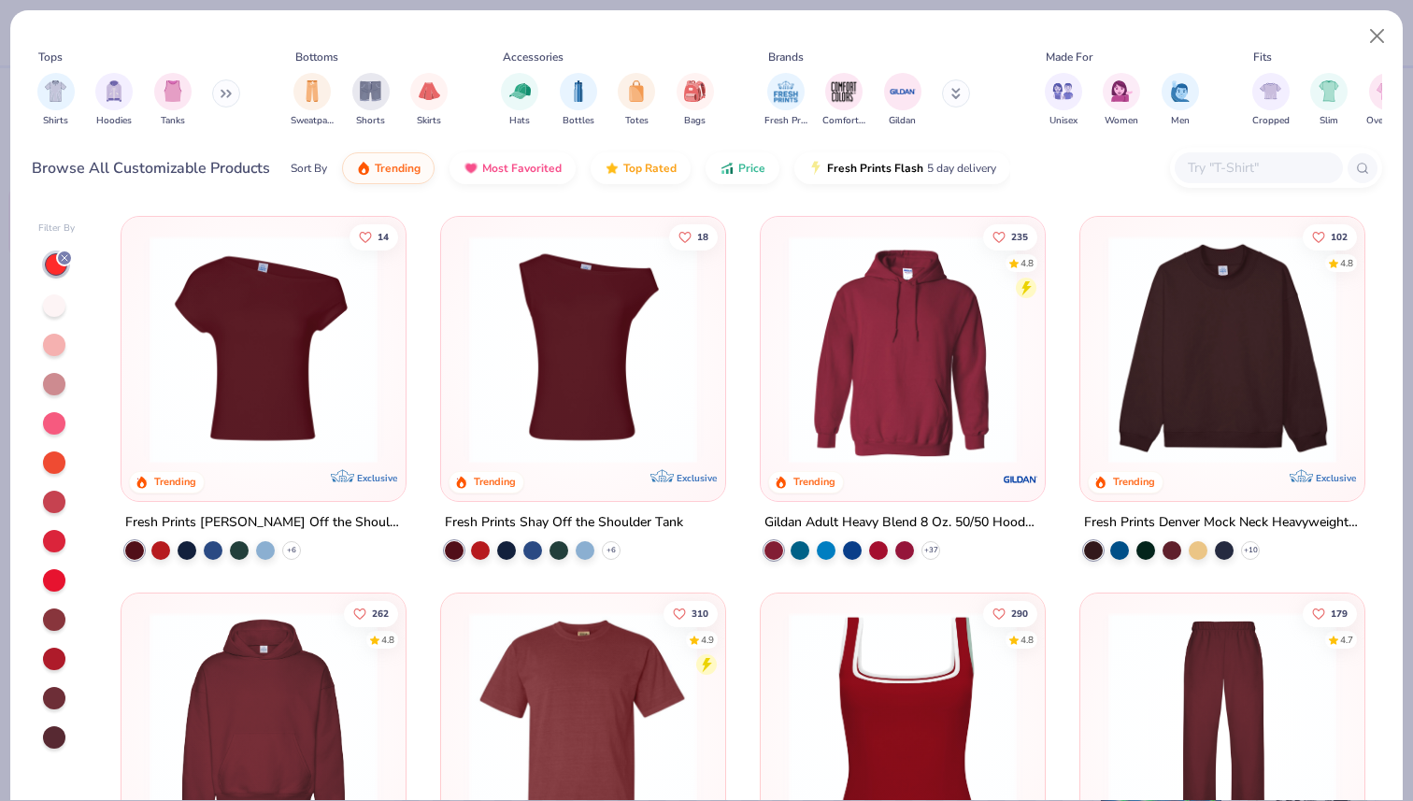
click at [331, 545] on div "Fresh Prints [PERSON_NAME] Off the Shoulder Top + 6" at bounding box center [264, 535] width 286 height 49
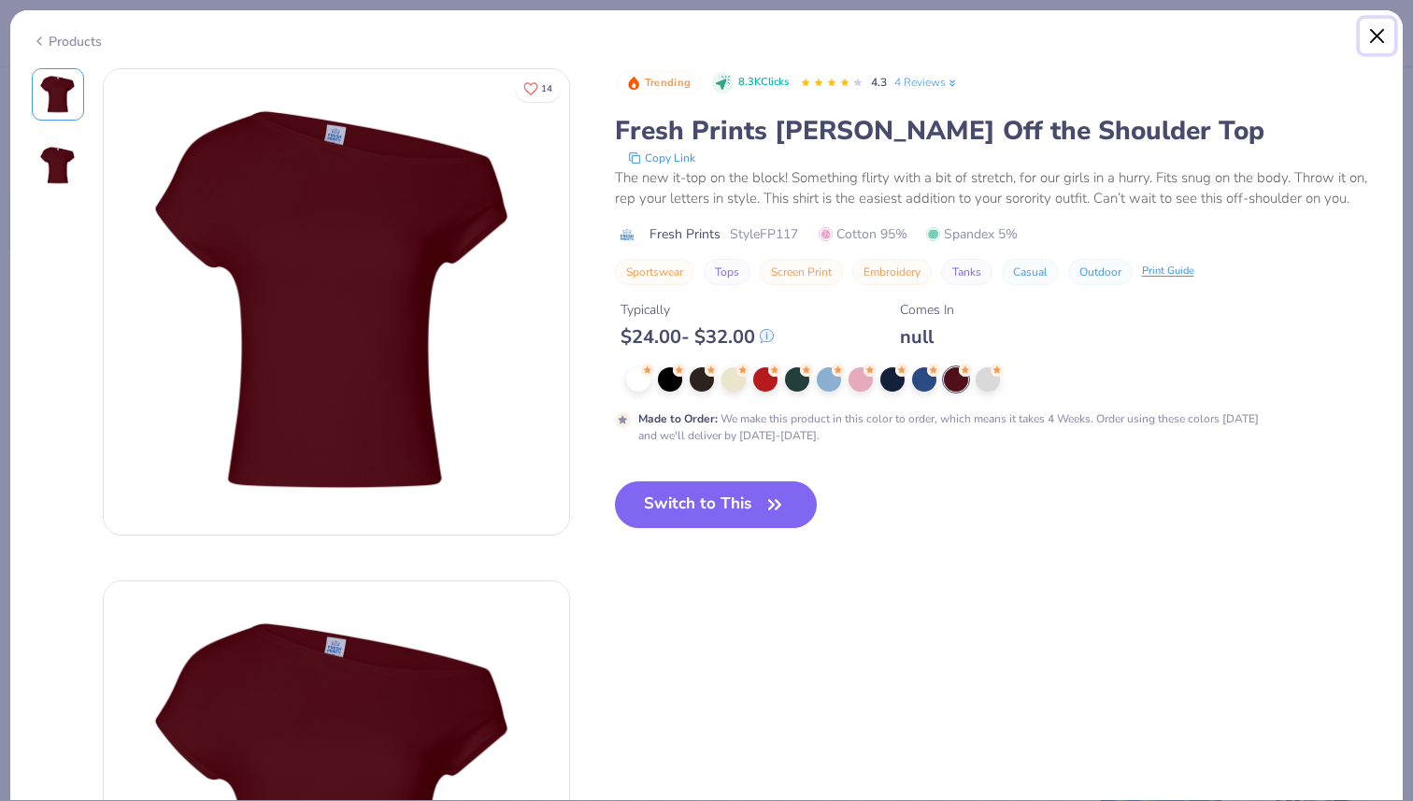
click at [1370, 32] on button "Close" at bounding box center [1378, 37] width 36 height 36
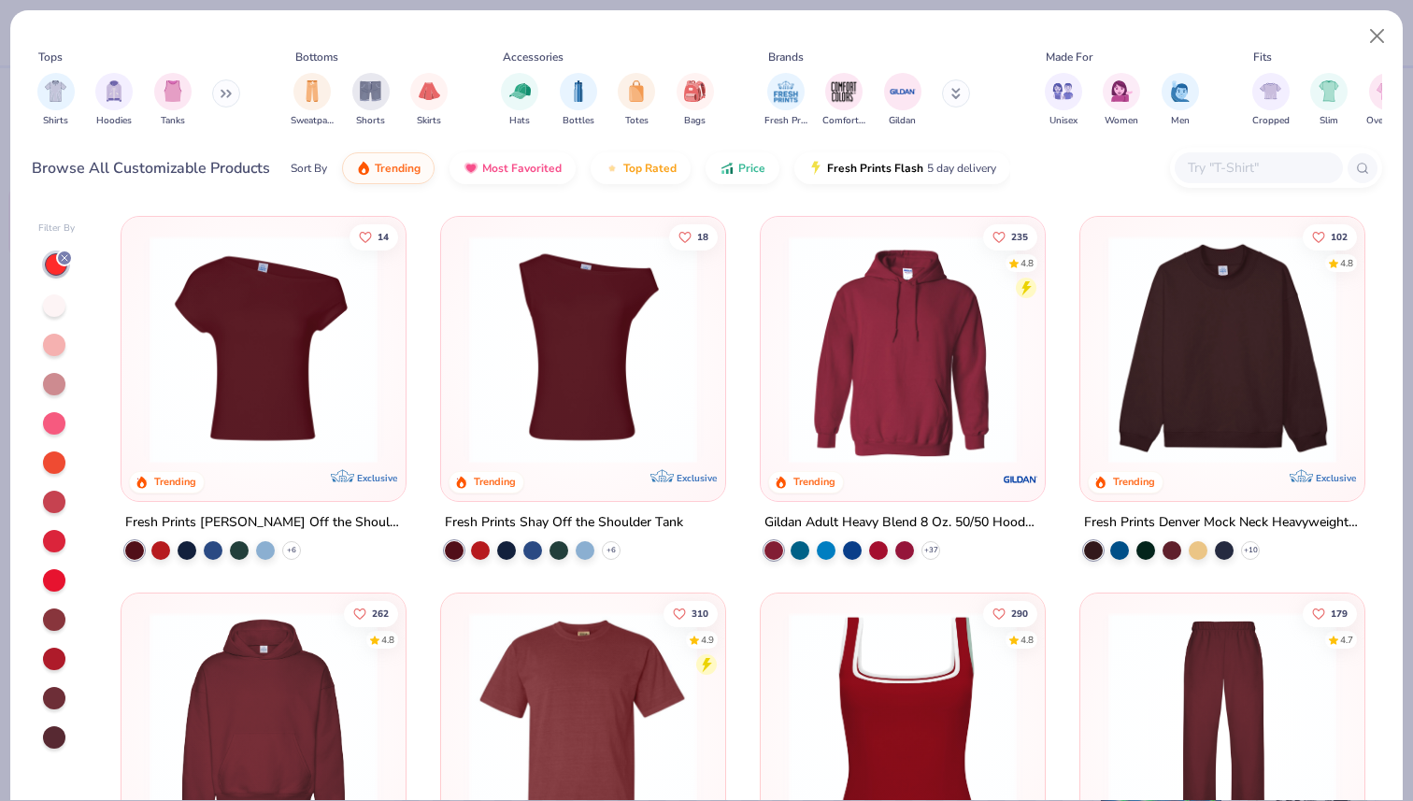
click at [225, 92] on icon at bounding box center [226, 93] width 11 height 9
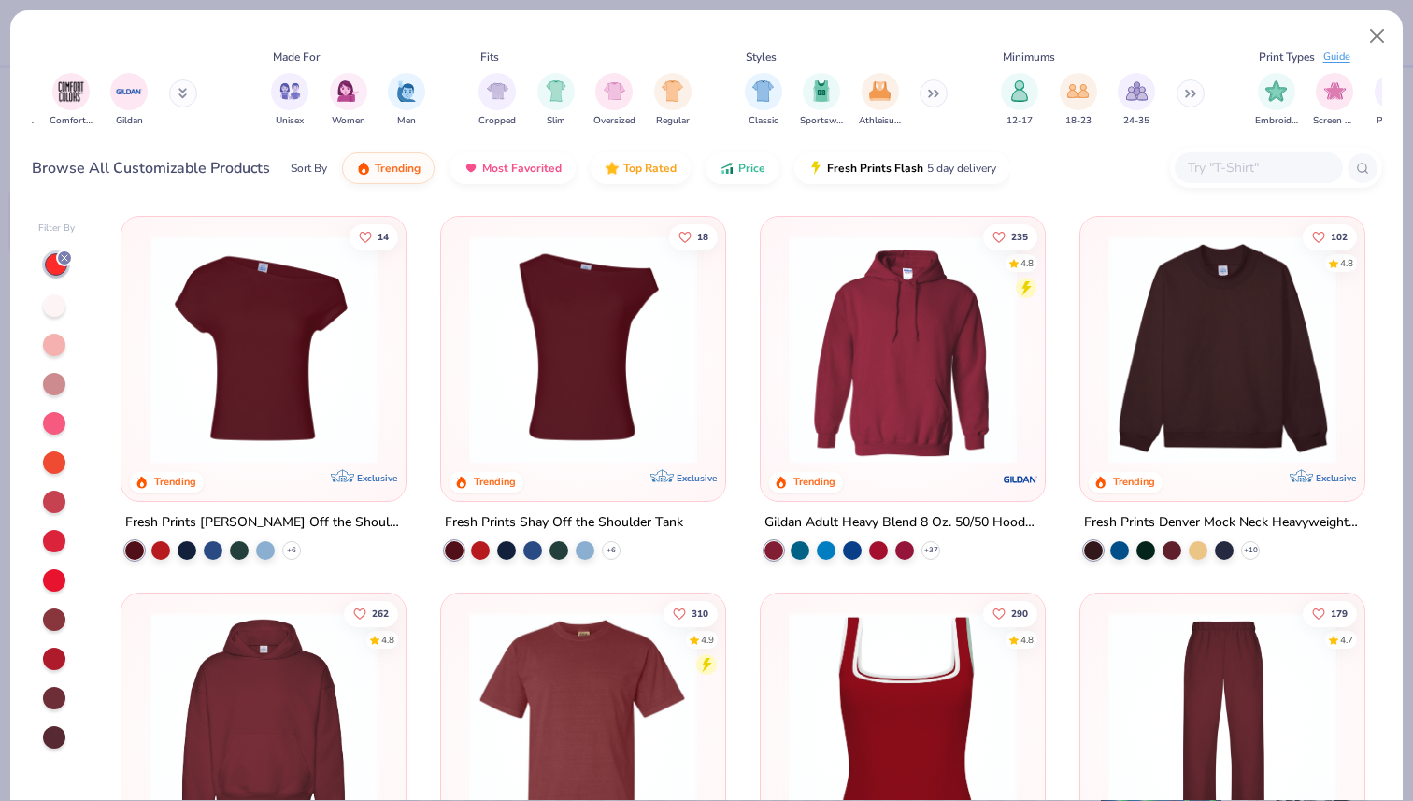
scroll to position [0, 1067]
click at [920, 89] on div "Classic Sportswear Athleisure" at bounding box center [844, 99] width 215 height 69
click at [930, 92] on icon at bounding box center [928, 94] width 3 height 7
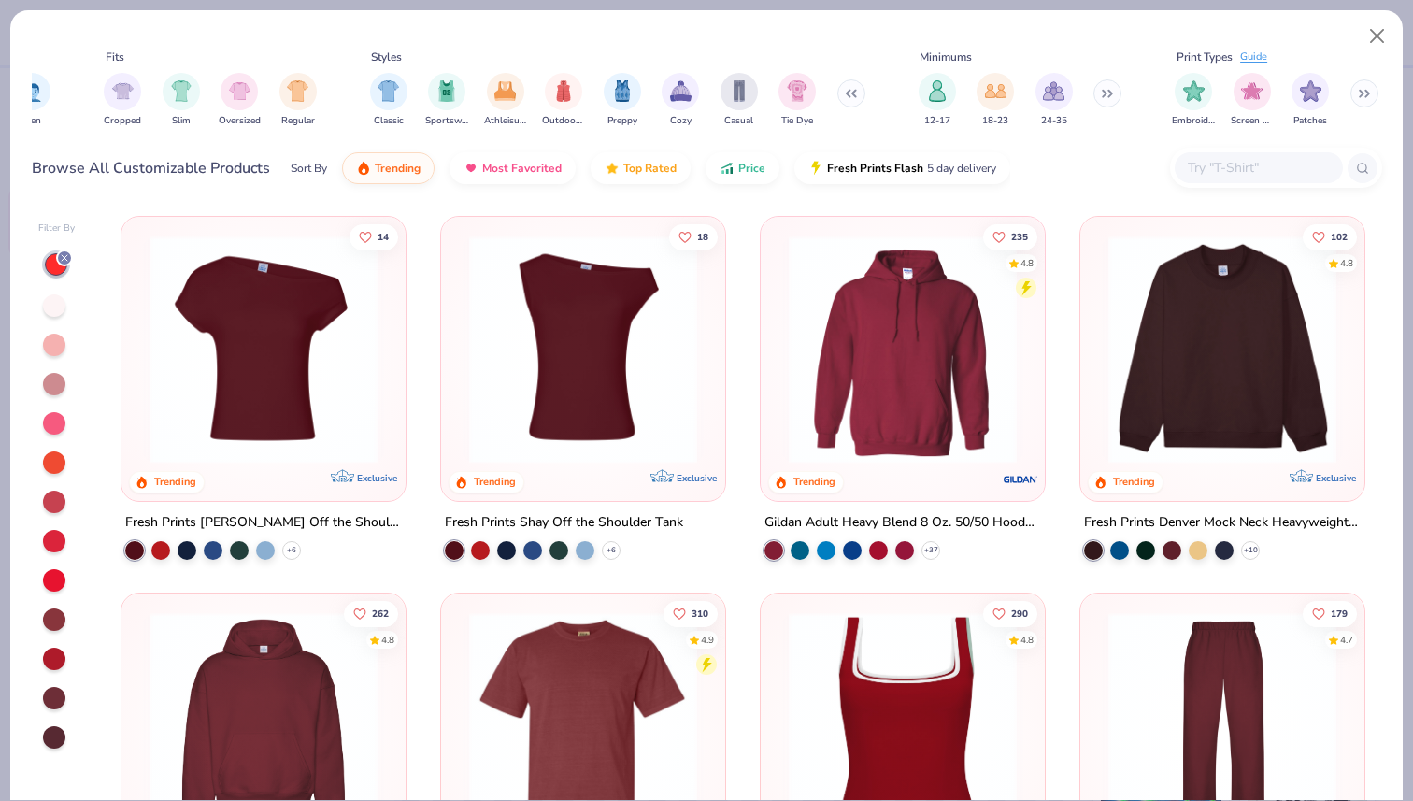
scroll to position [0, 1442]
click at [1115, 94] on button at bounding box center [1105, 93] width 28 height 28
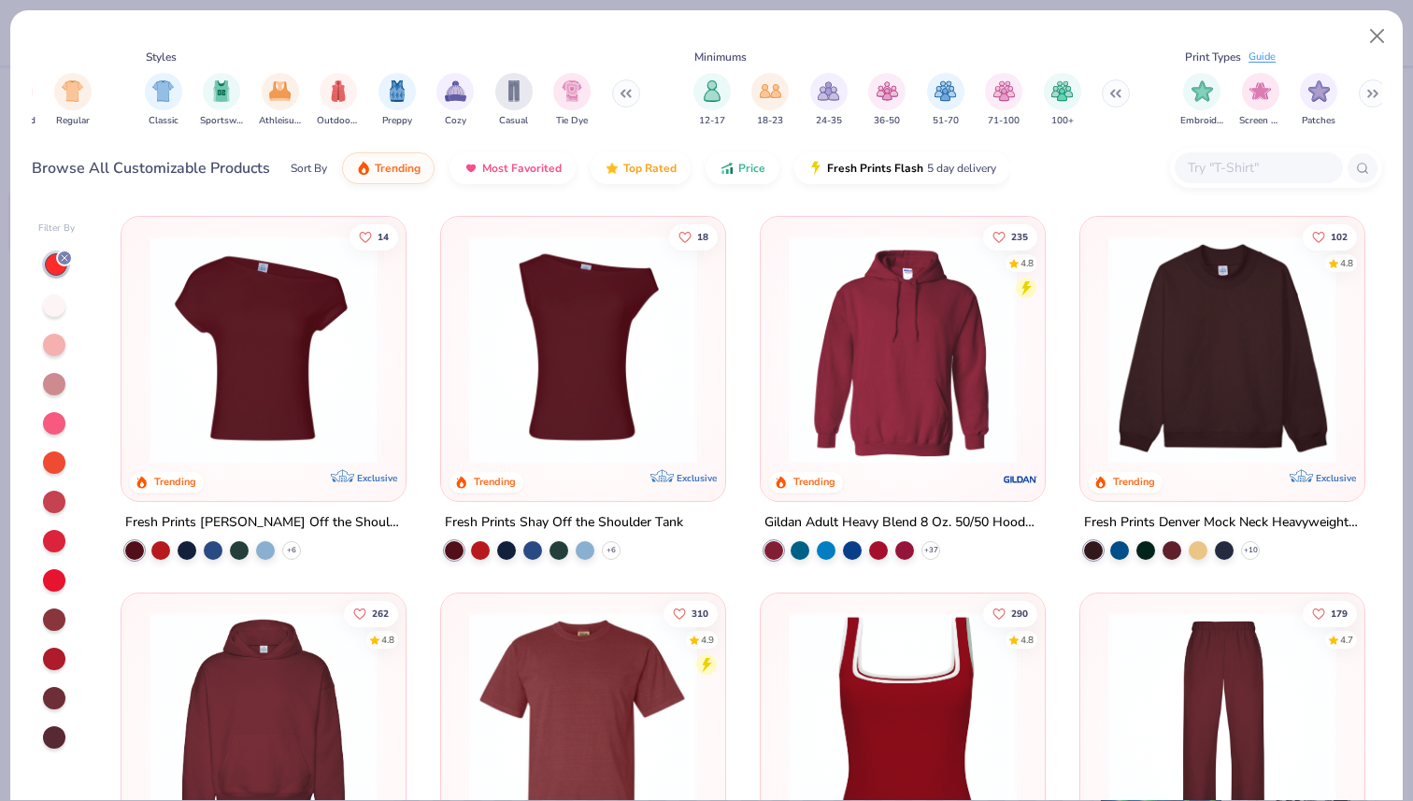
scroll to position [0, 1675]
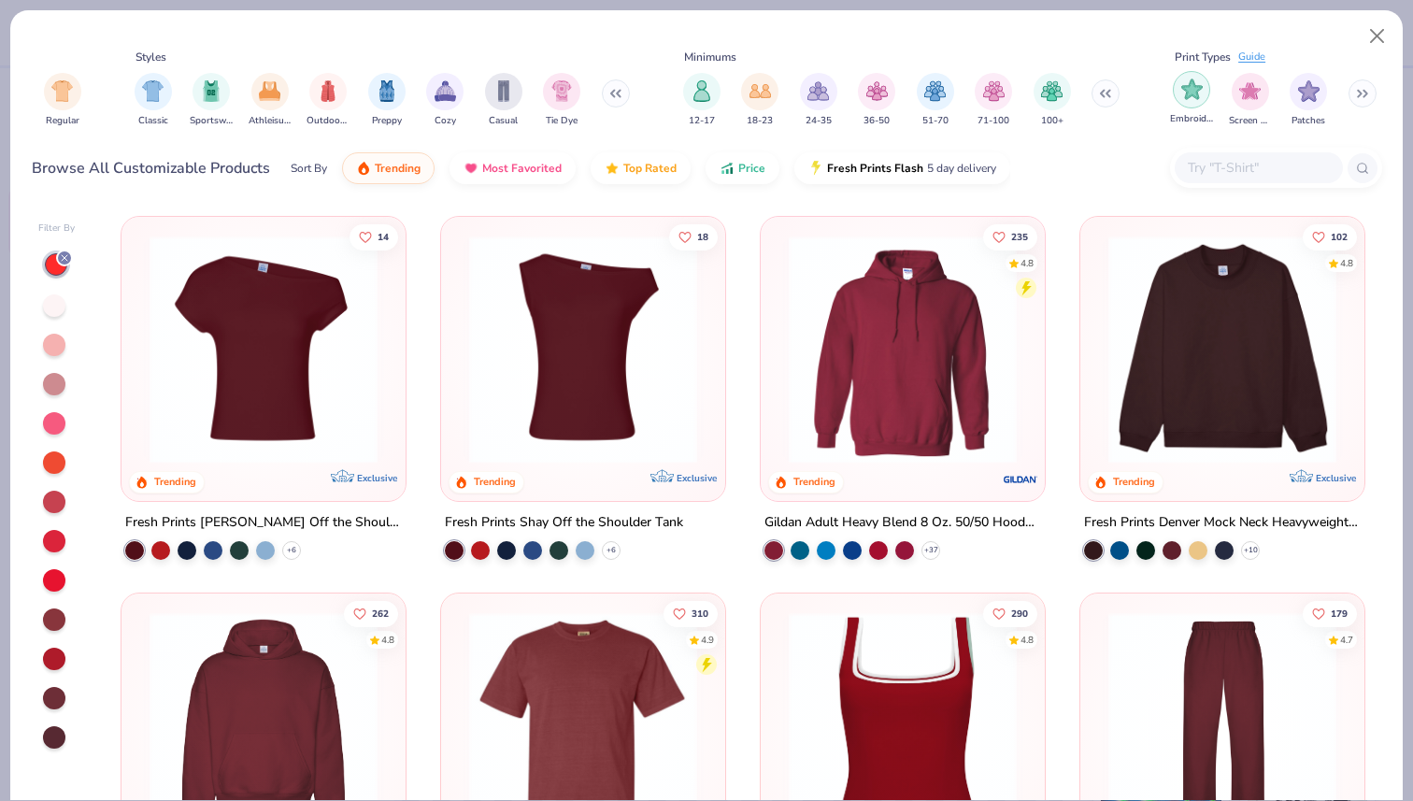
click at [1193, 97] on img "filter for Embroidery" at bounding box center [1191, 88] width 21 height 21
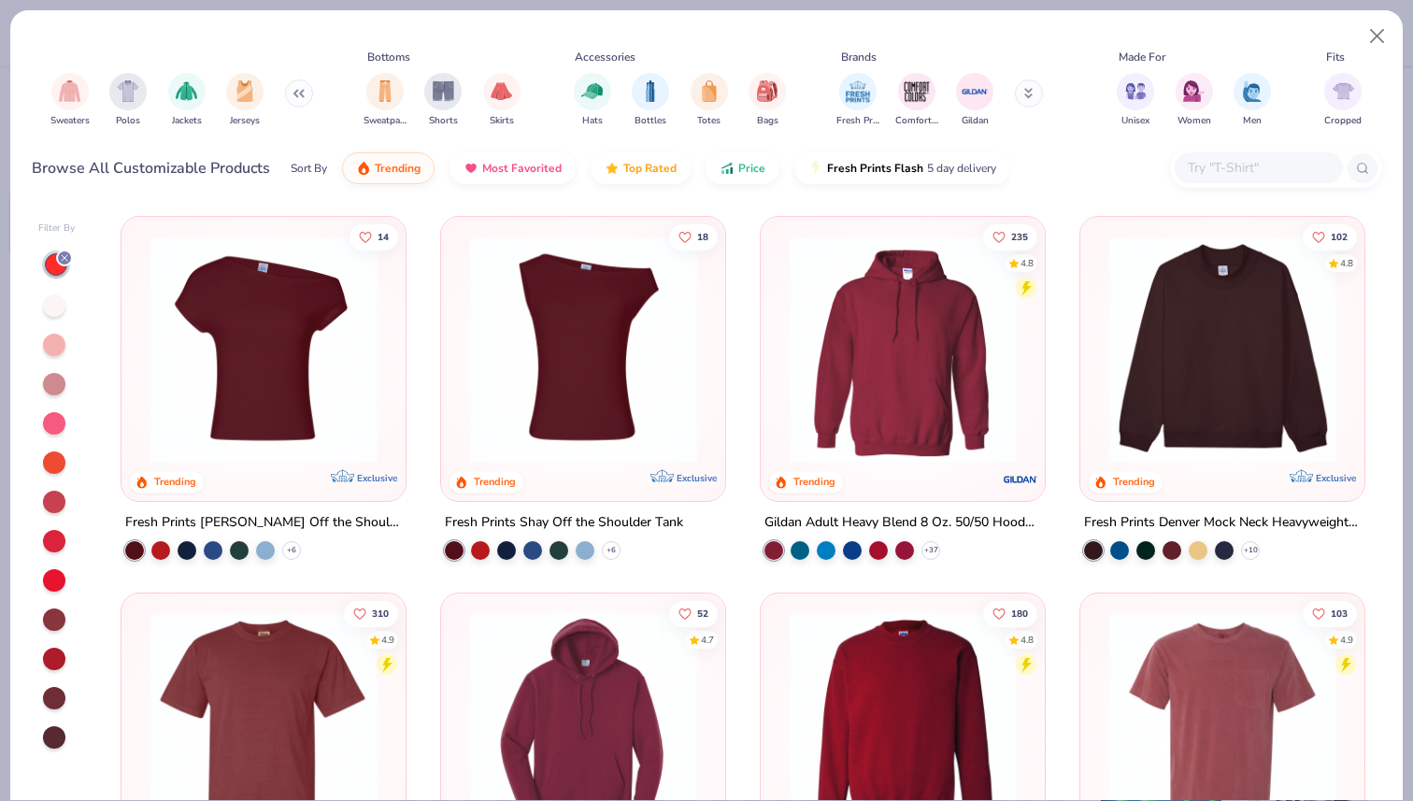
click at [292, 87] on button at bounding box center [299, 93] width 28 height 28
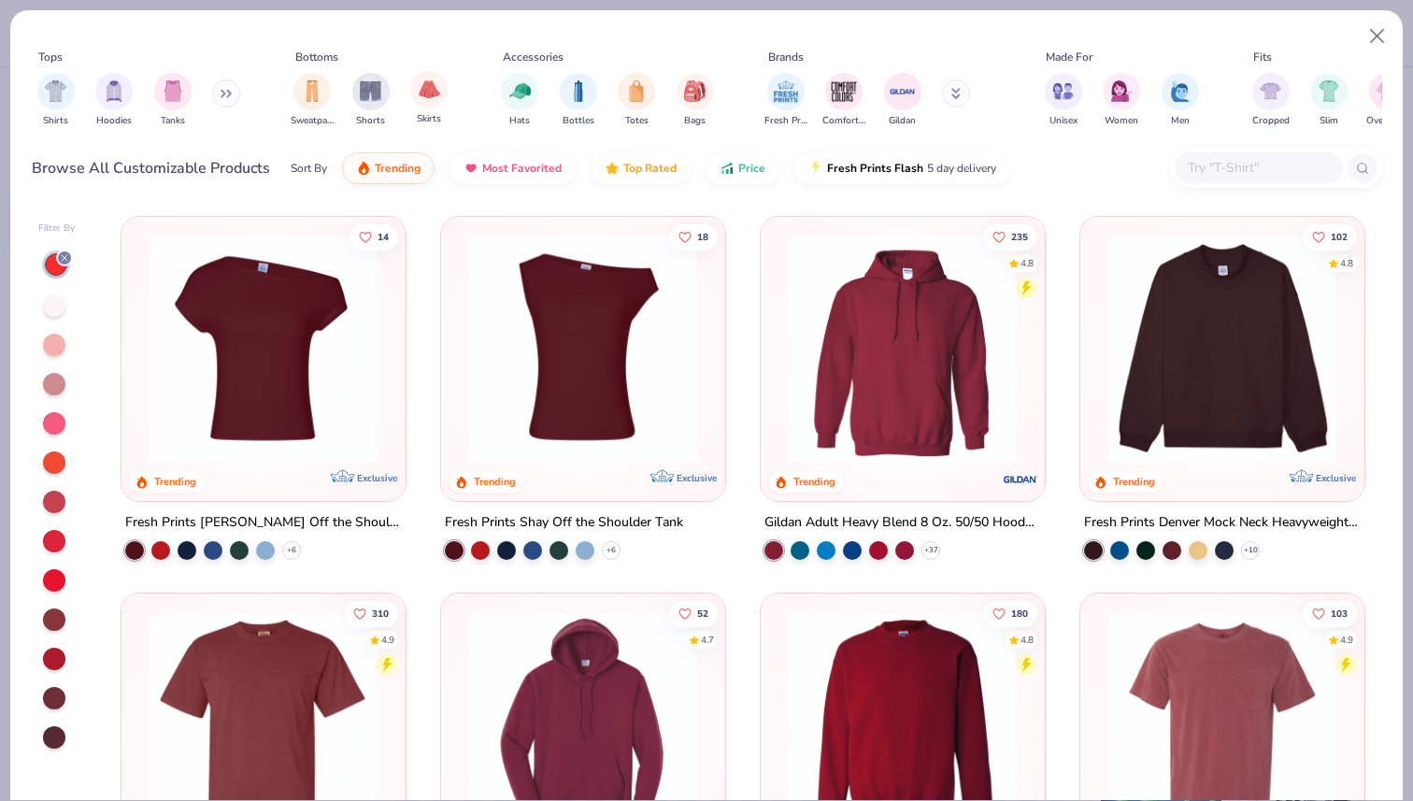
click at [226, 102] on button at bounding box center [226, 93] width 28 height 28
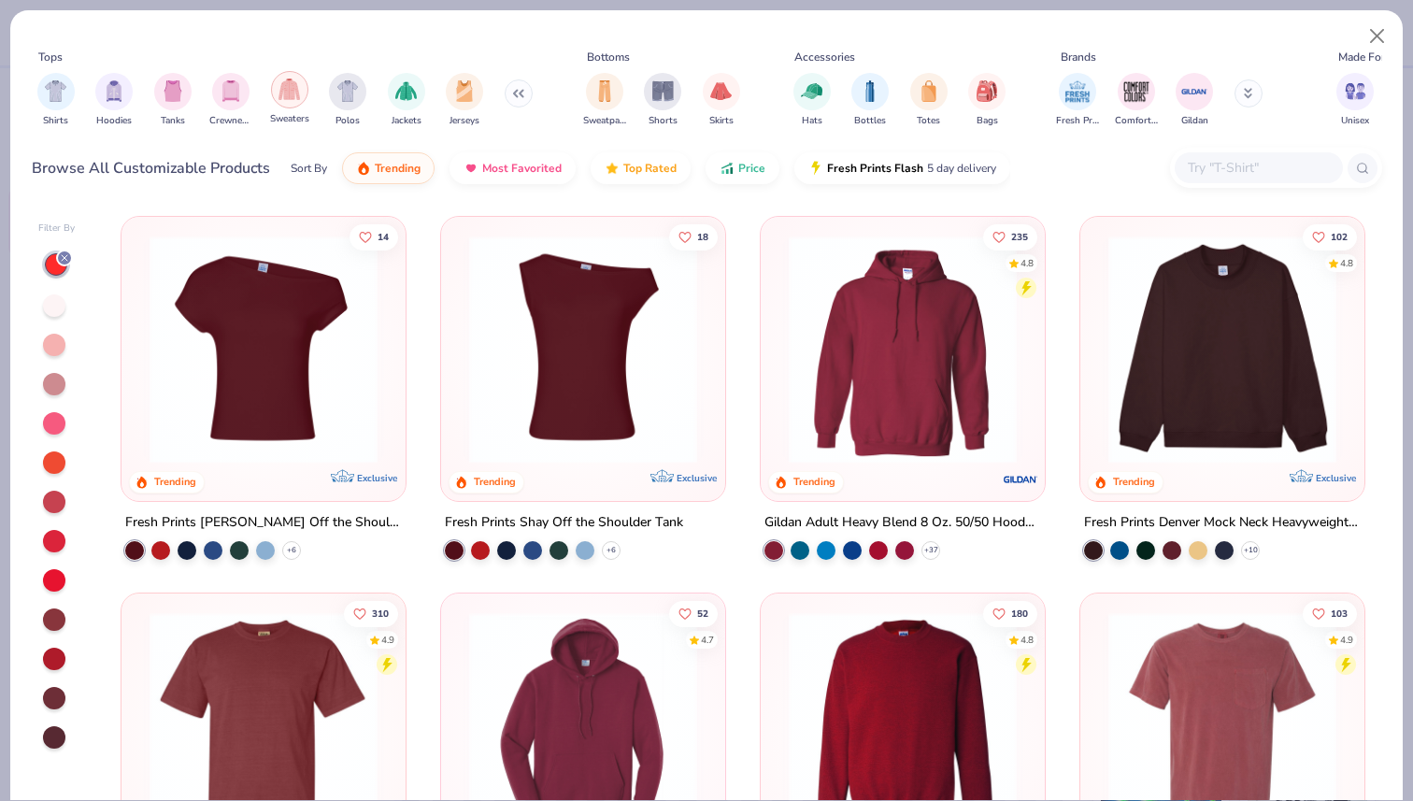
click at [284, 90] on img "filter for Sweaters" at bounding box center [288, 88] width 21 height 21
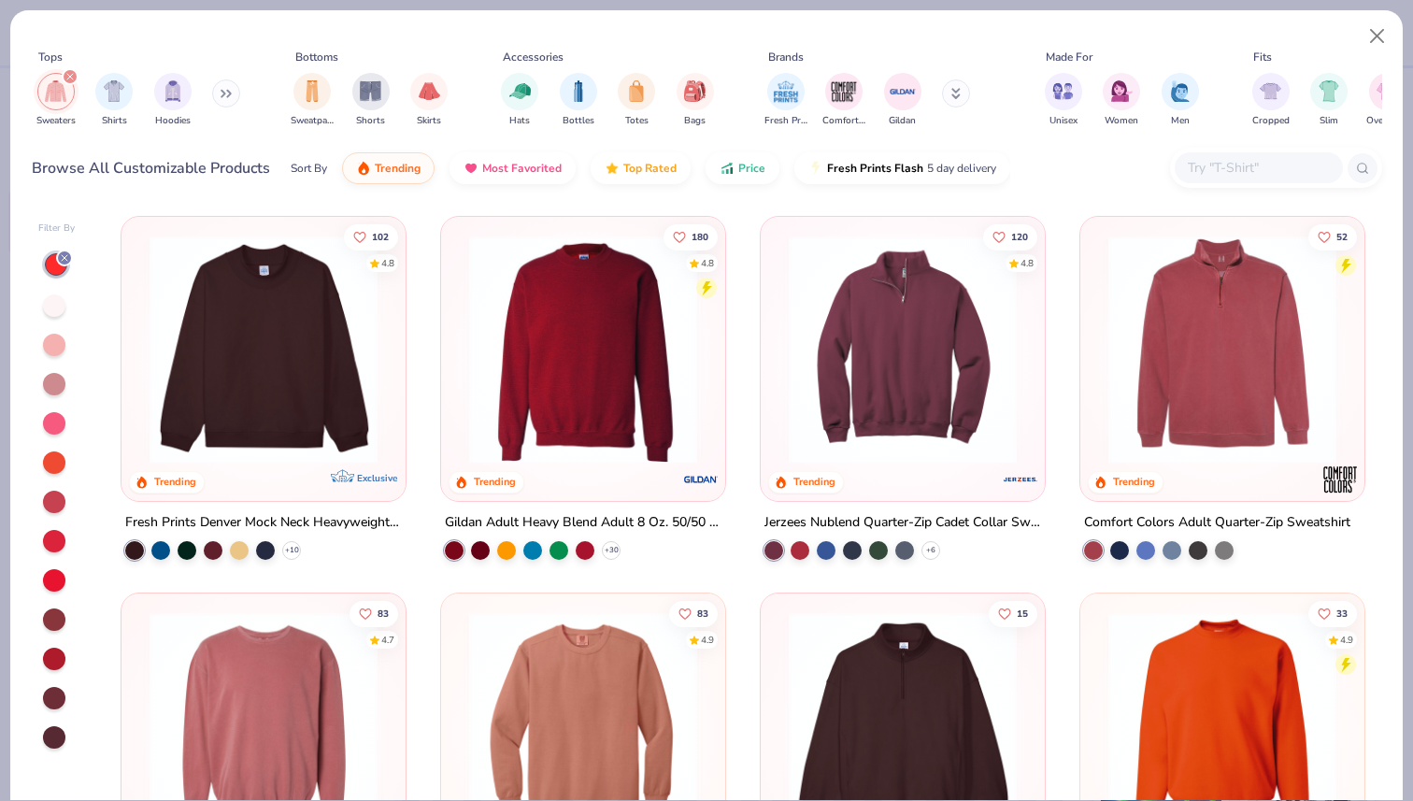
click at [60, 107] on div "filter for Sweaters" at bounding box center [55, 91] width 37 height 37
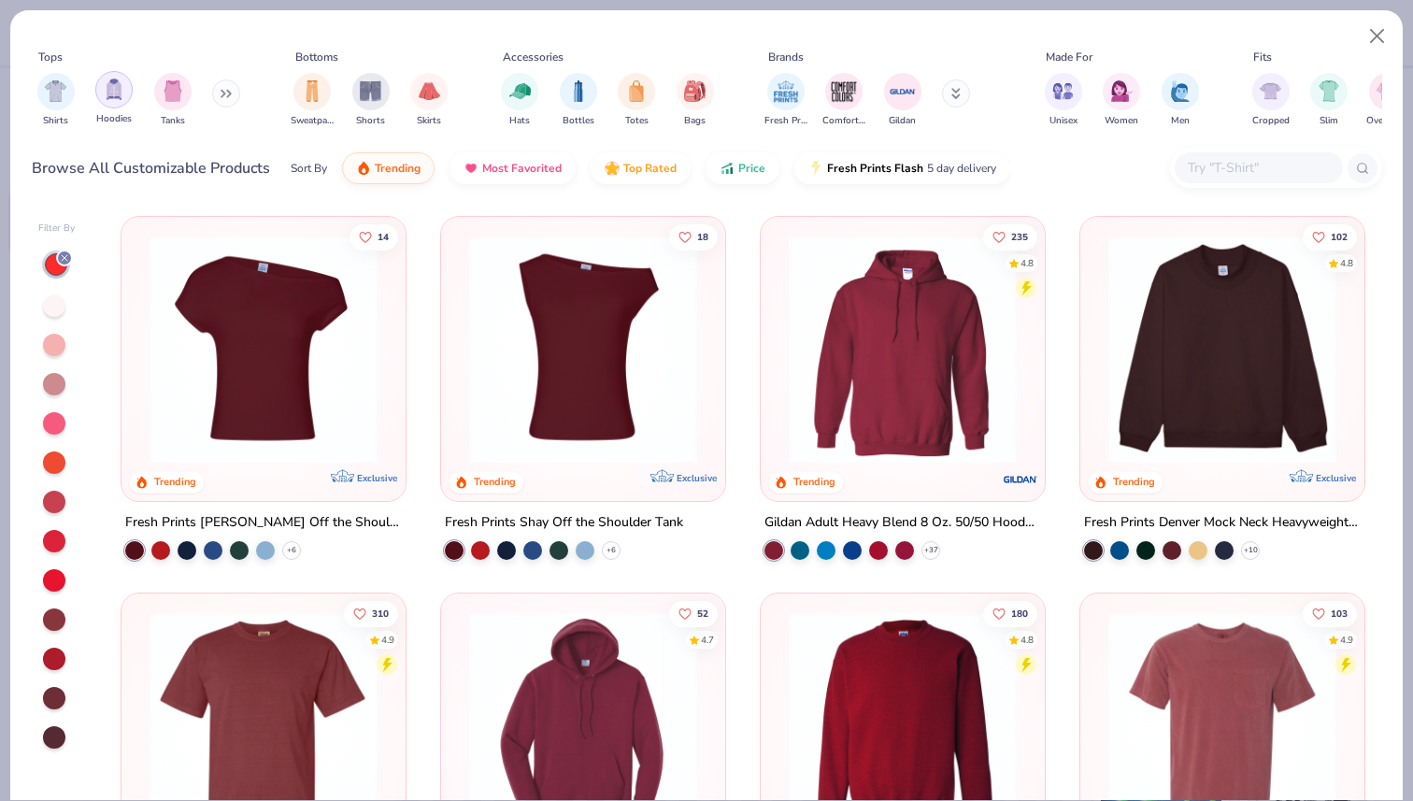
click at [105, 98] on img "filter for Hoodies" at bounding box center [114, 88] width 21 height 21
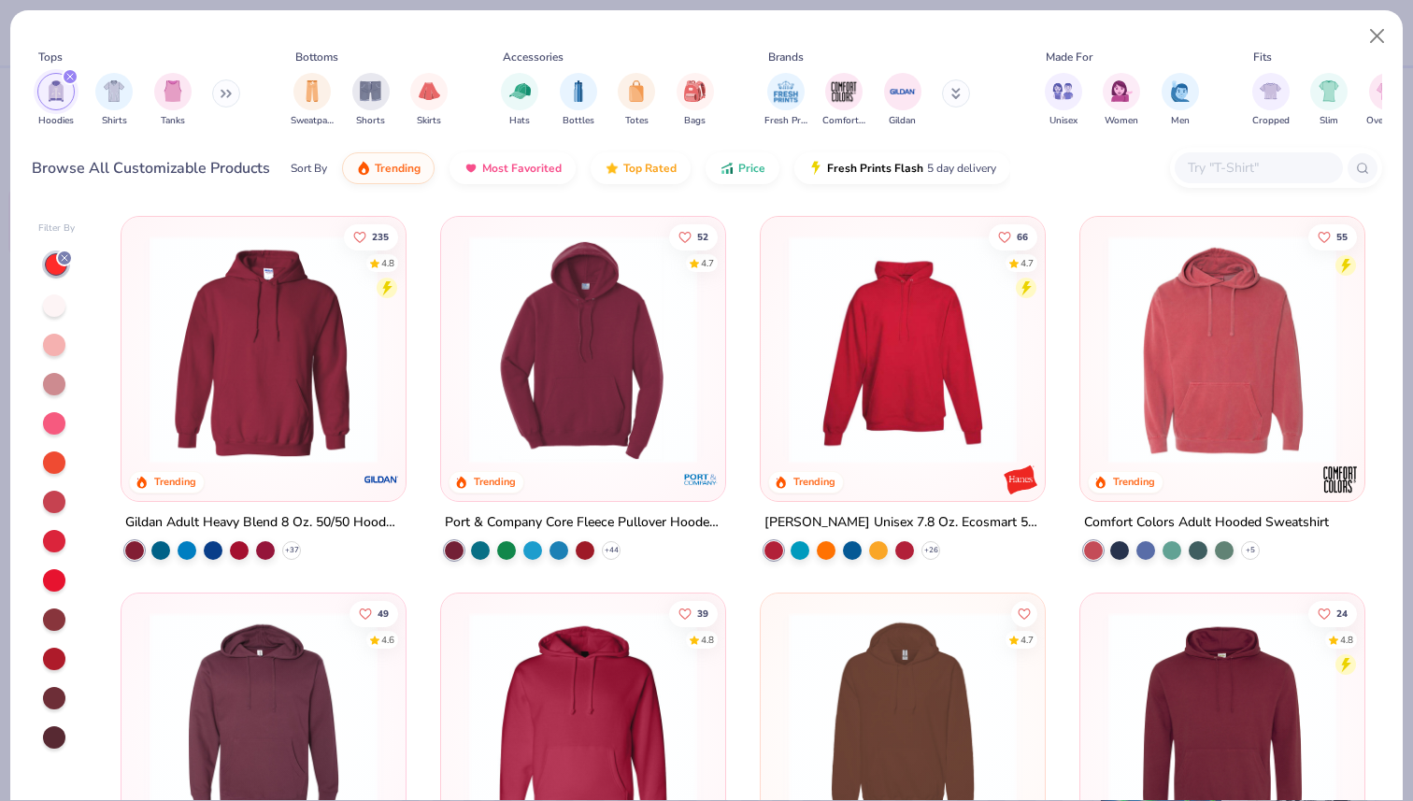
click at [275, 344] on img at bounding box center [263, 349] width 247 height 228
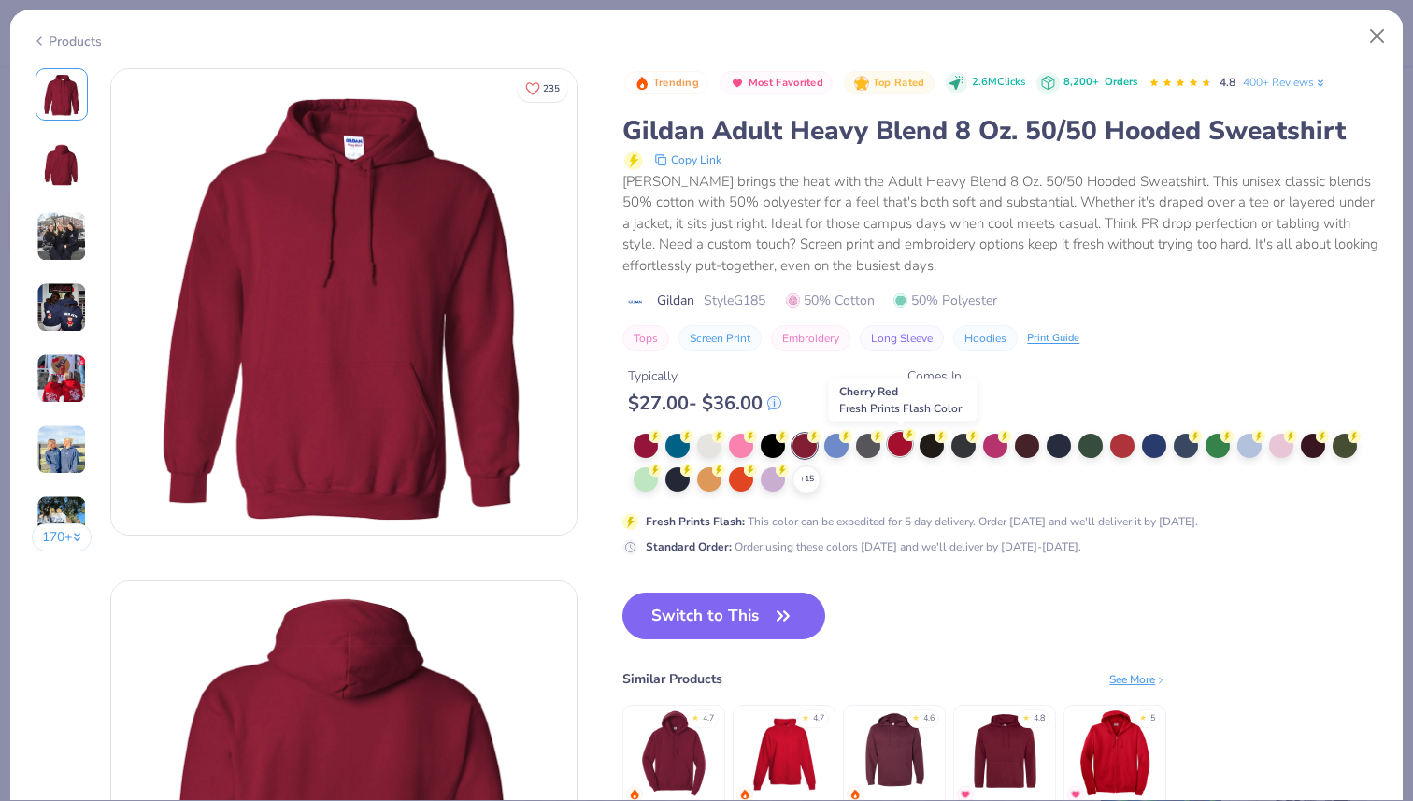
click at [893, 447] on div at bounding box center [900, 444] width 24 height 24
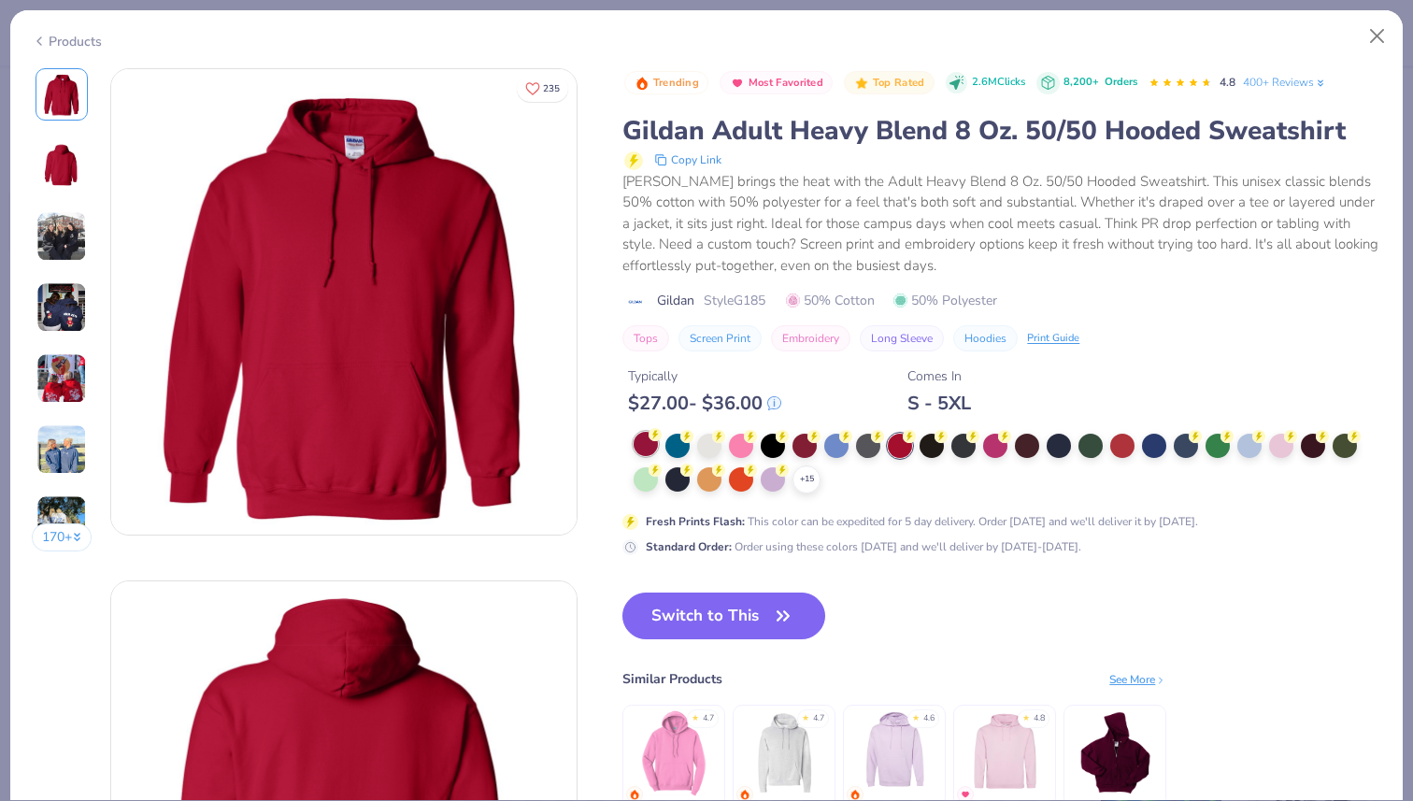
click at [636, 439] on div at bounding box center [645, 444] width 24 height 24
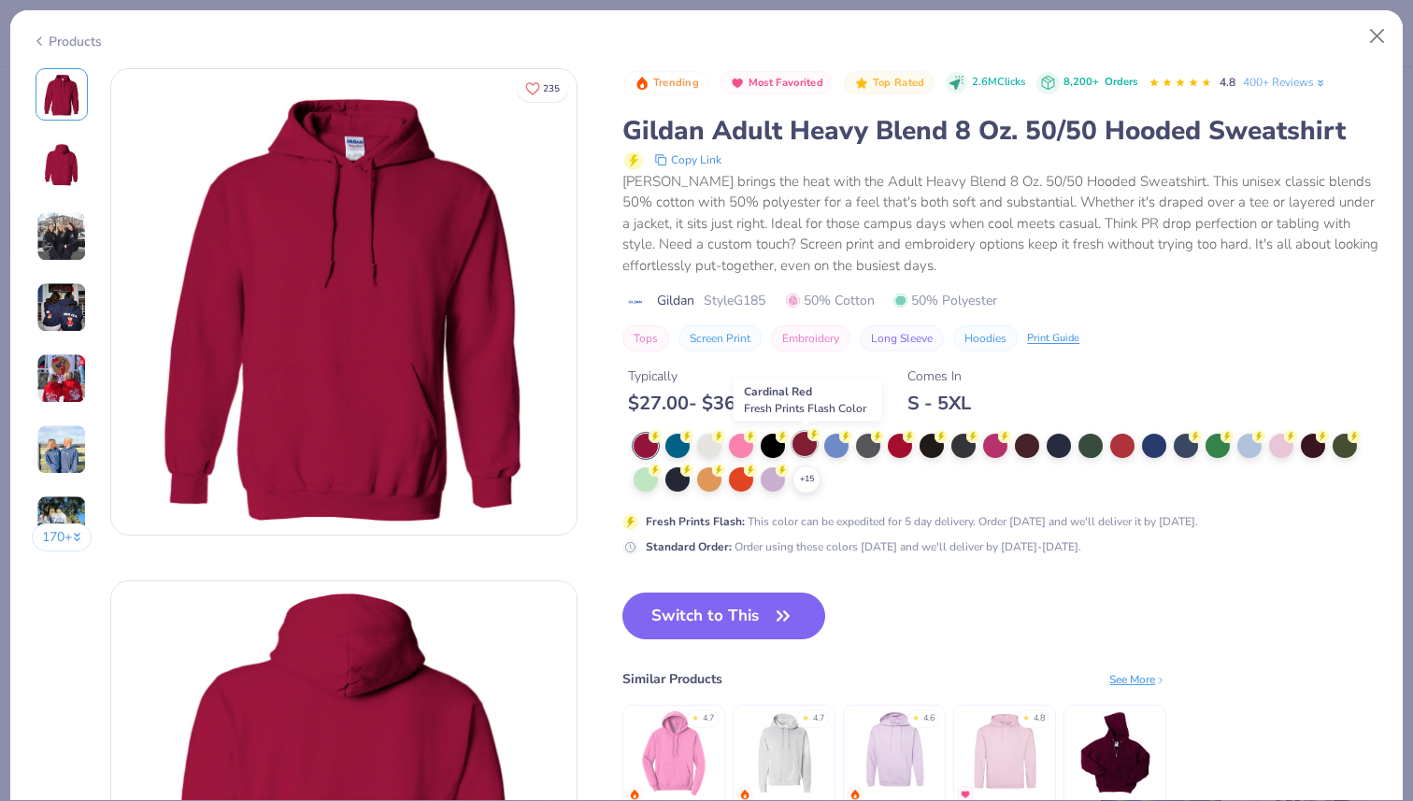
click at [807, 445] on div at bounding box center [804, 444] width 24 height 24
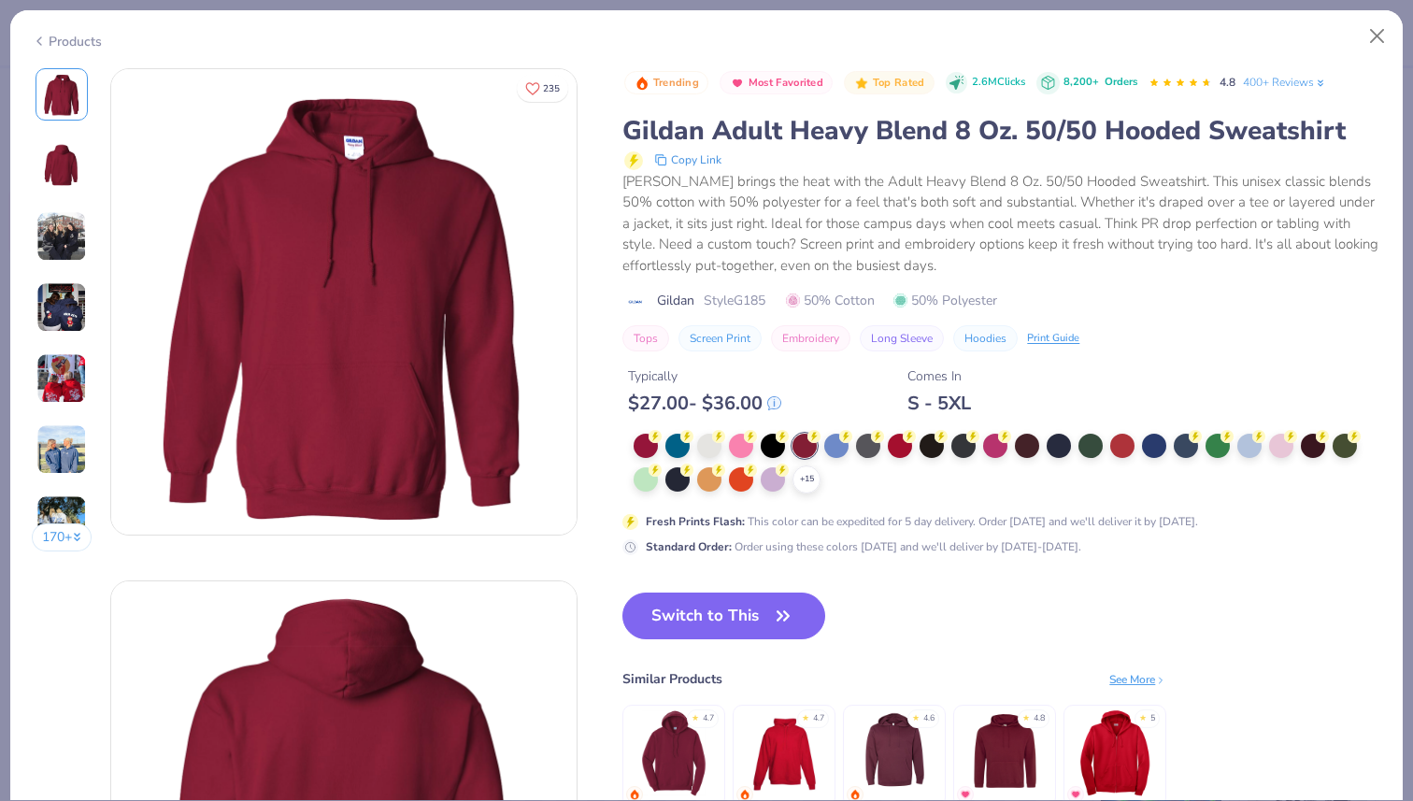
click at [764, 613] on button "Switch to This" at bounding box center [723, 615] width 203 height 47
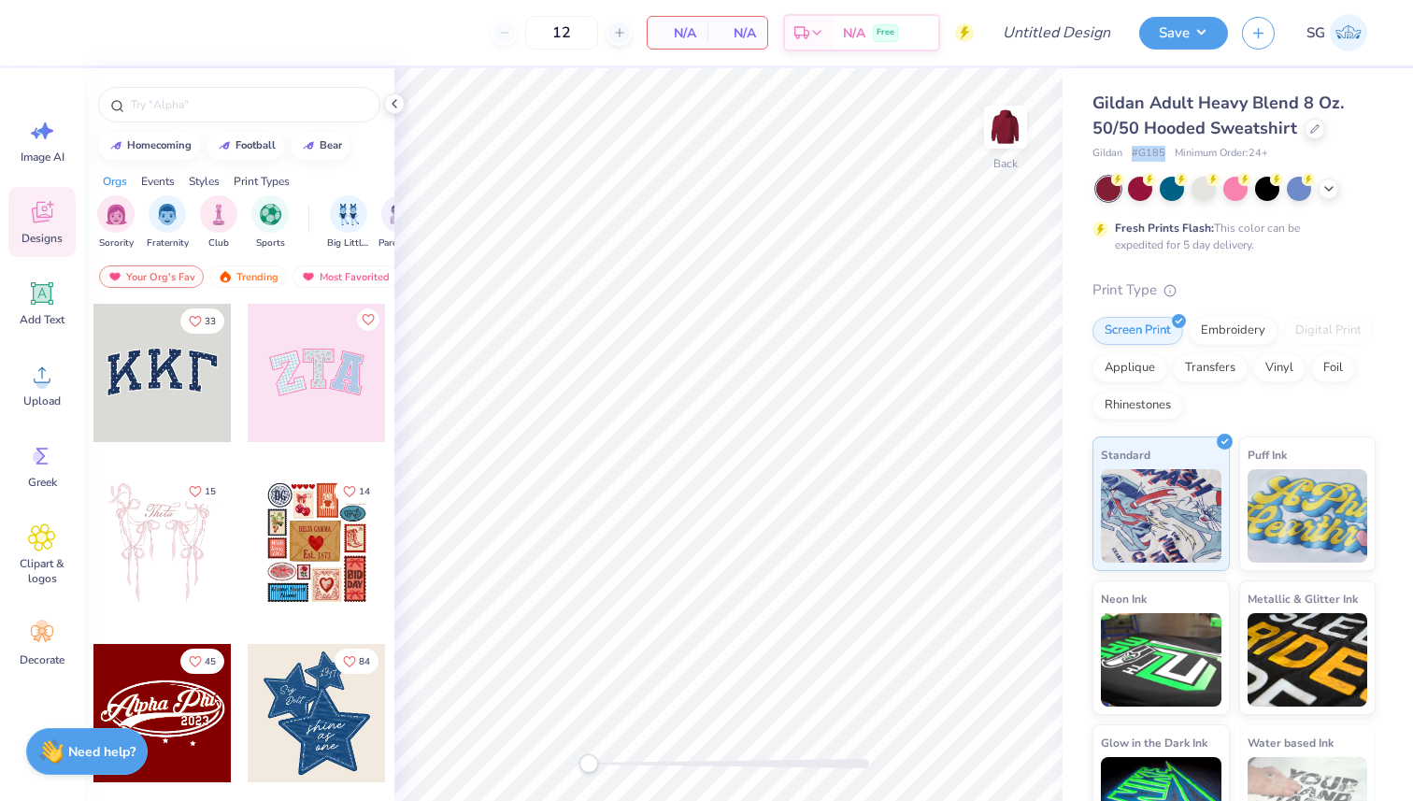
drag, startPoint x: 1133, startPoint y: 153, endPoint x: 1165, endPoint y: 153, distance: 31.8
click at [1165, 153] on div "Gildan # G185 Minimum Order: 24 +" at bounding box center [1233, 154] width 283 height 16
click at [1331, 189] on icon at bounding box center [1328, 186] width 15 height 15
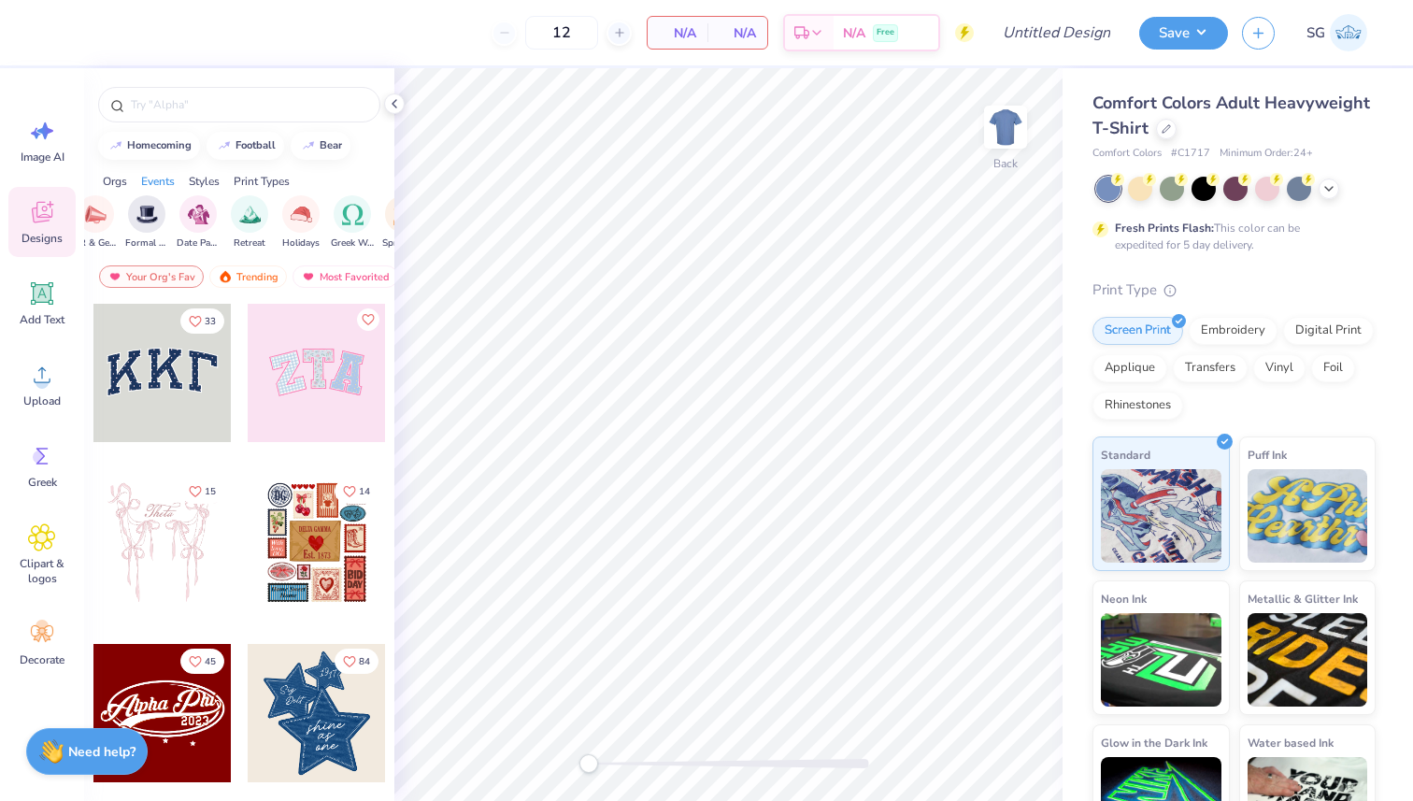
scroll to position [0, 514]
click at [1165, 122] on icon at bounding box center [1165, 126] width 9 height 9
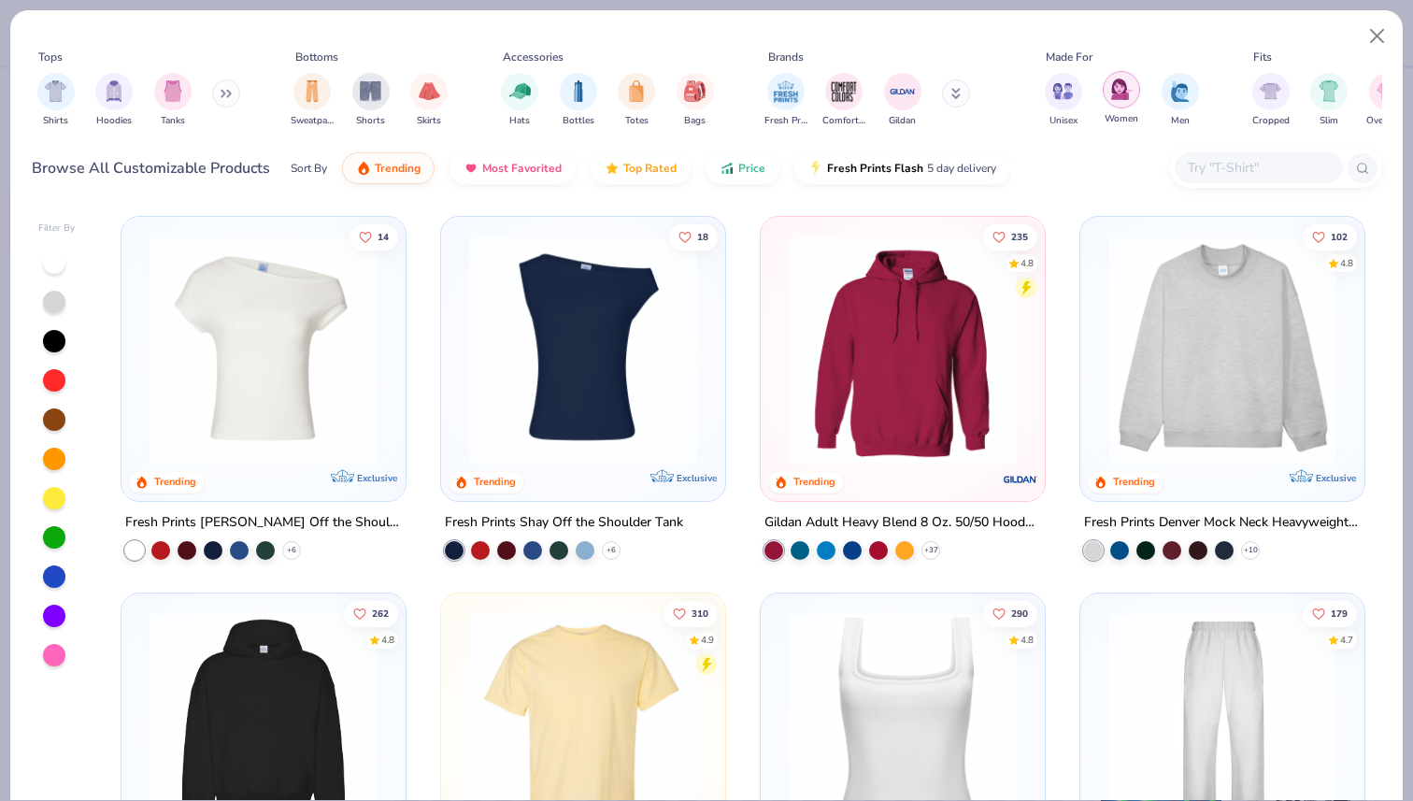
click at [1106, 97] on div "filter for Women" at bounding box center [1121, 89] width 37 height 37
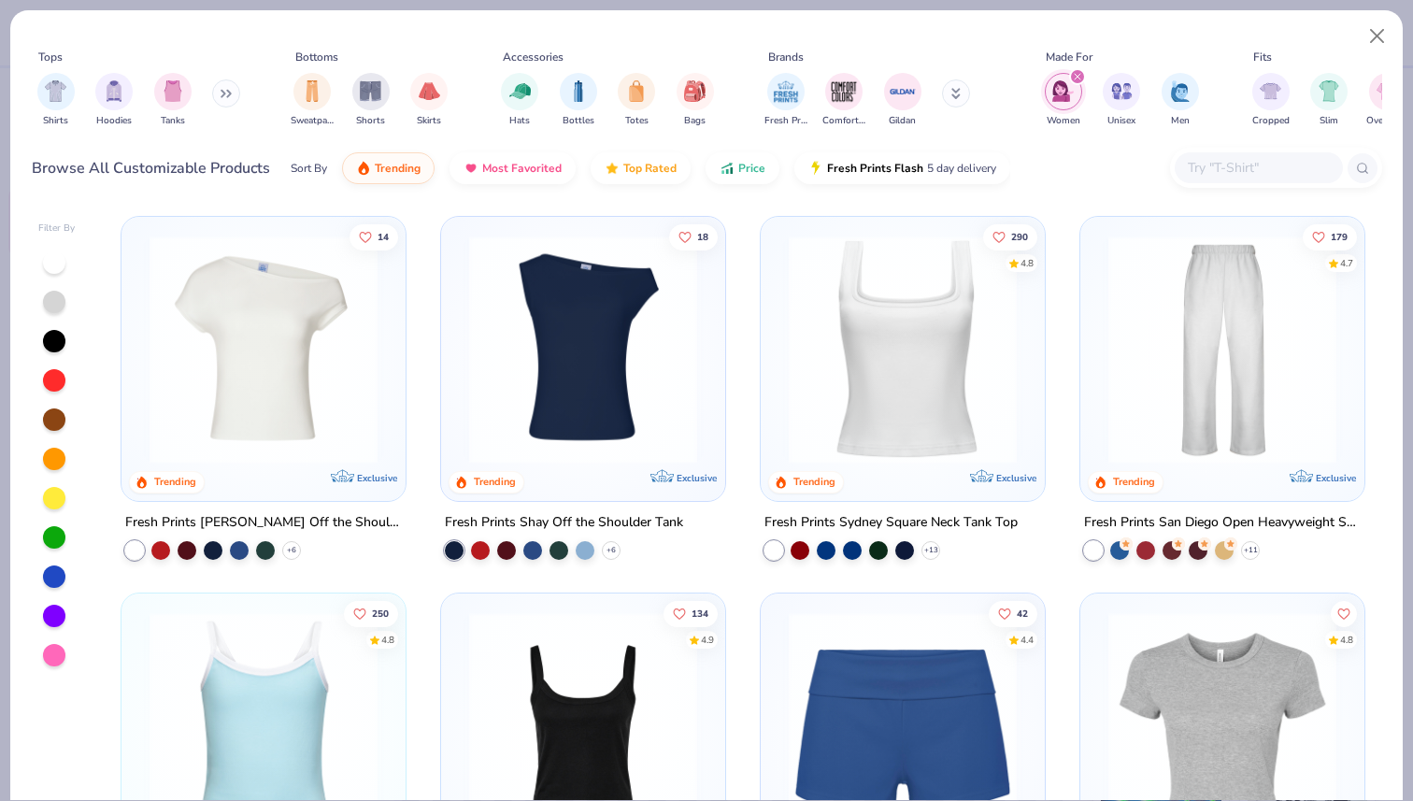
click at [1074, 94] on div "filter for Women" at bounding box center [1063, 91] width 37 height 37
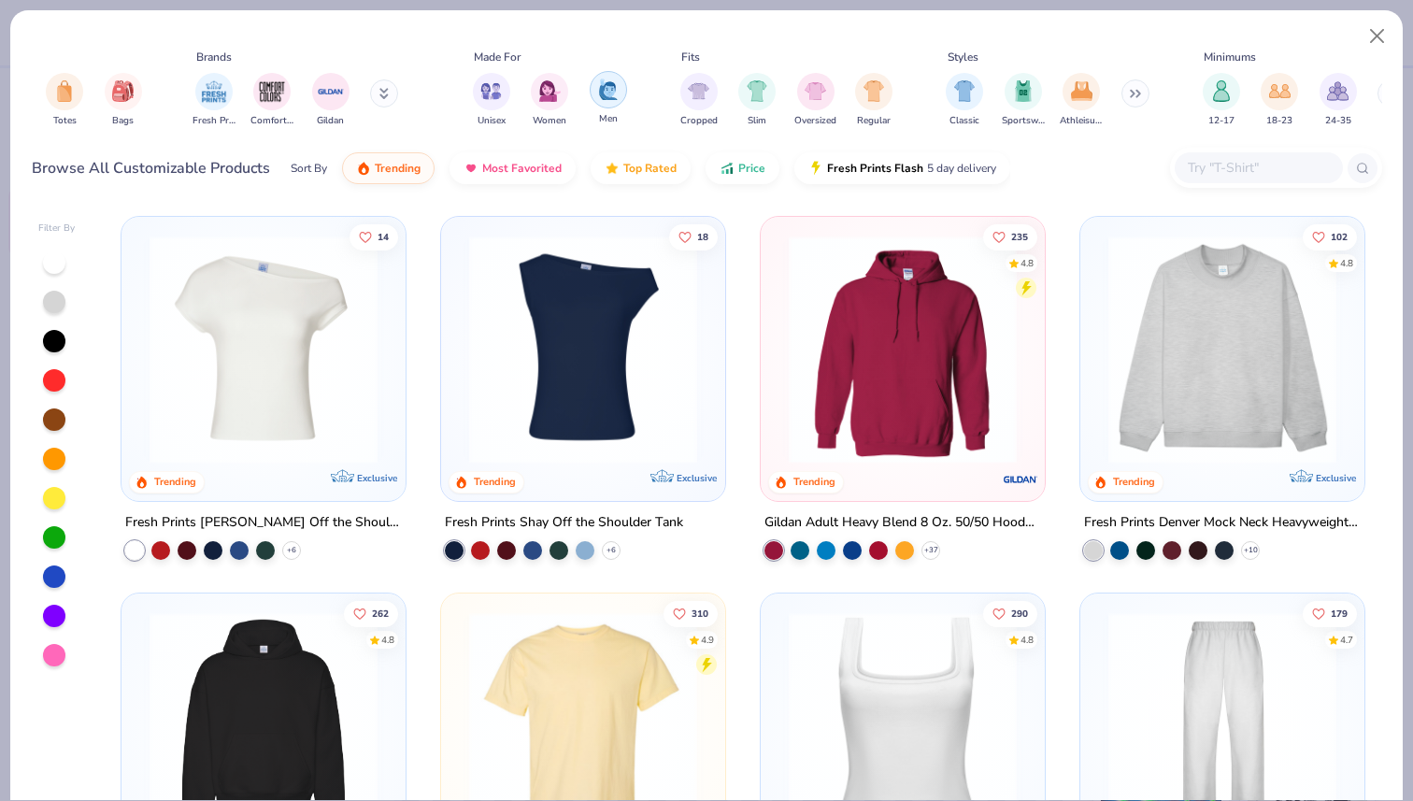
scroll to position [0, 573]
click at [1132, 96] on icon at bounding box center [1133, 93] width 11 height 9
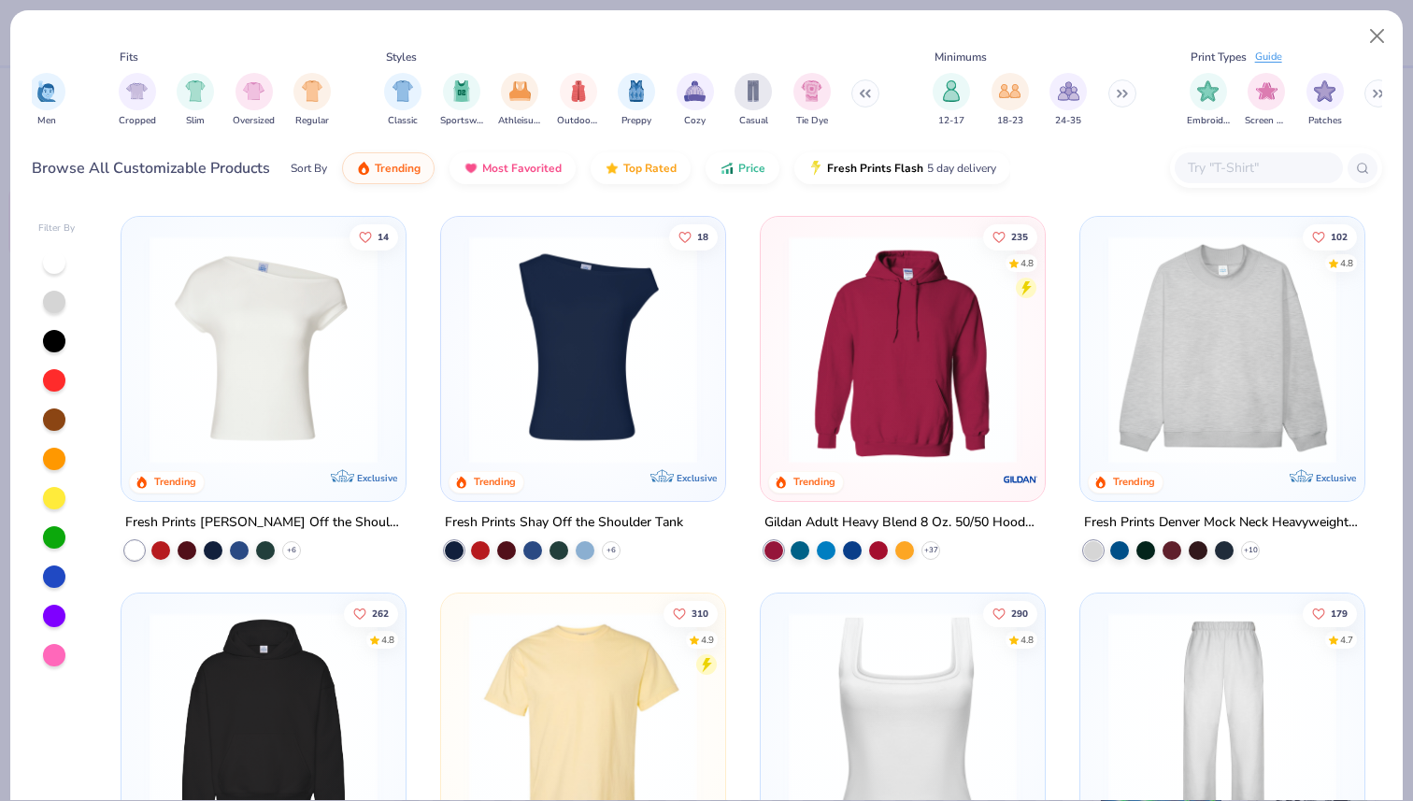
scroll to position [0, 1149]
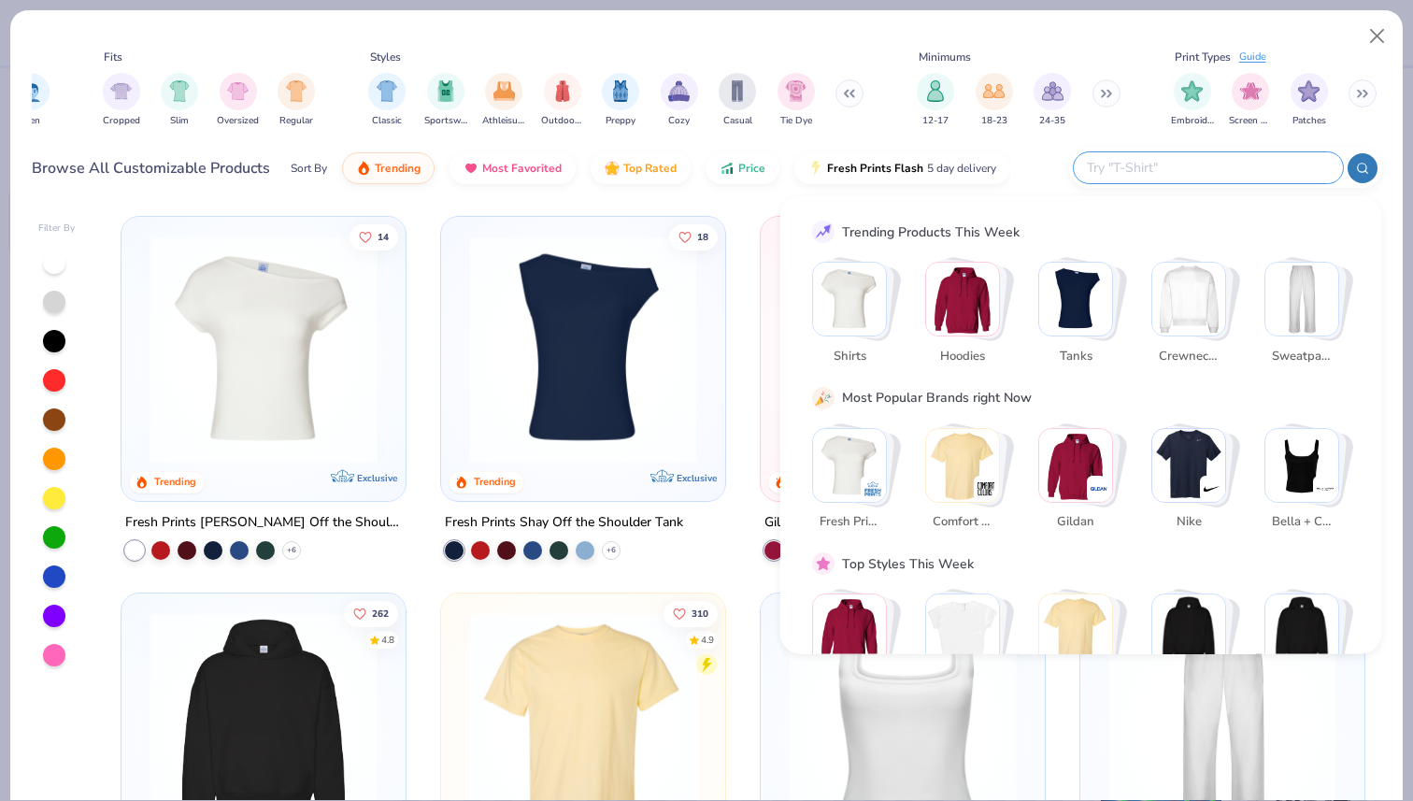
click at [1204, 164] on input "text" at bounding box center [1207, 167] width 245 height 21
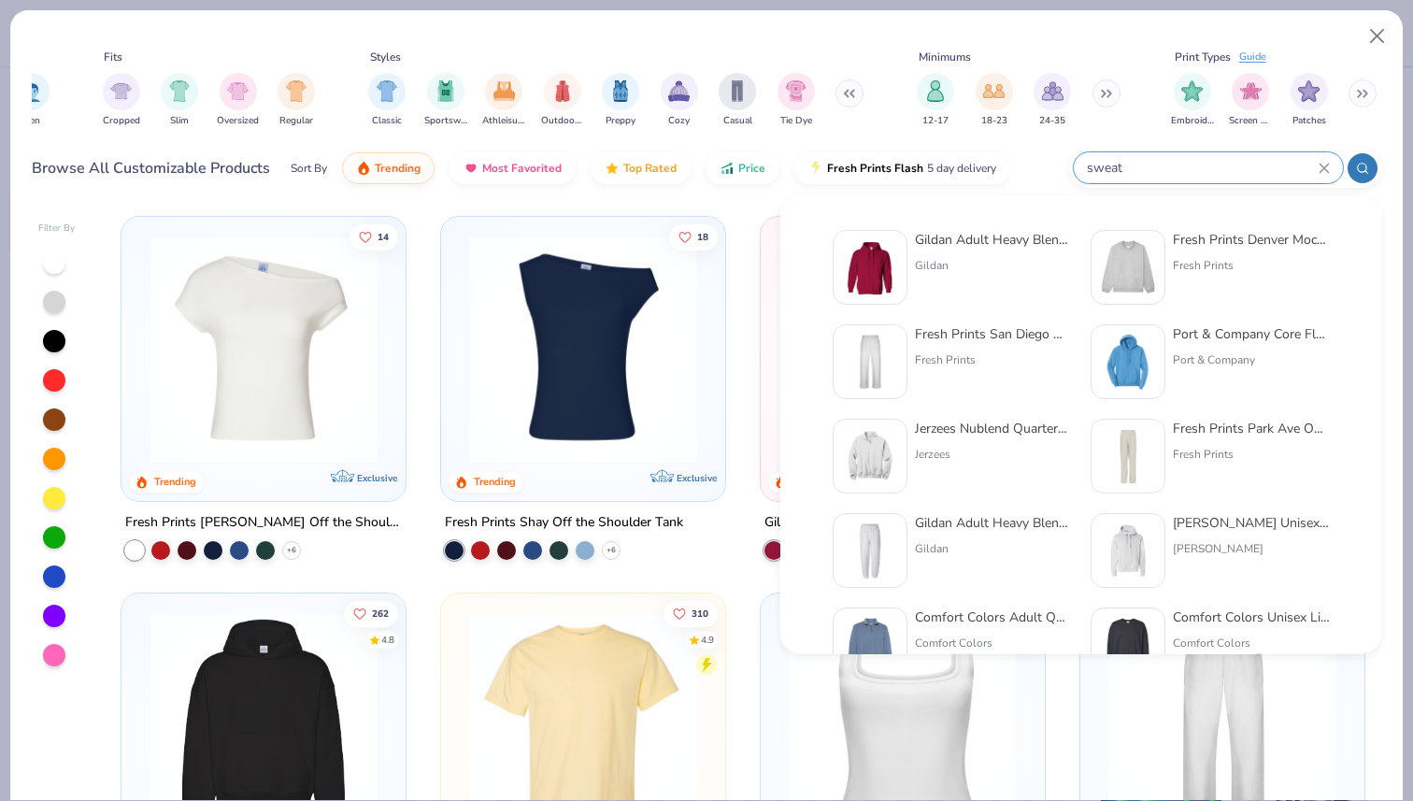
type input "sweat"
